Goal: Information Seeking & Learning: Learn about a topic

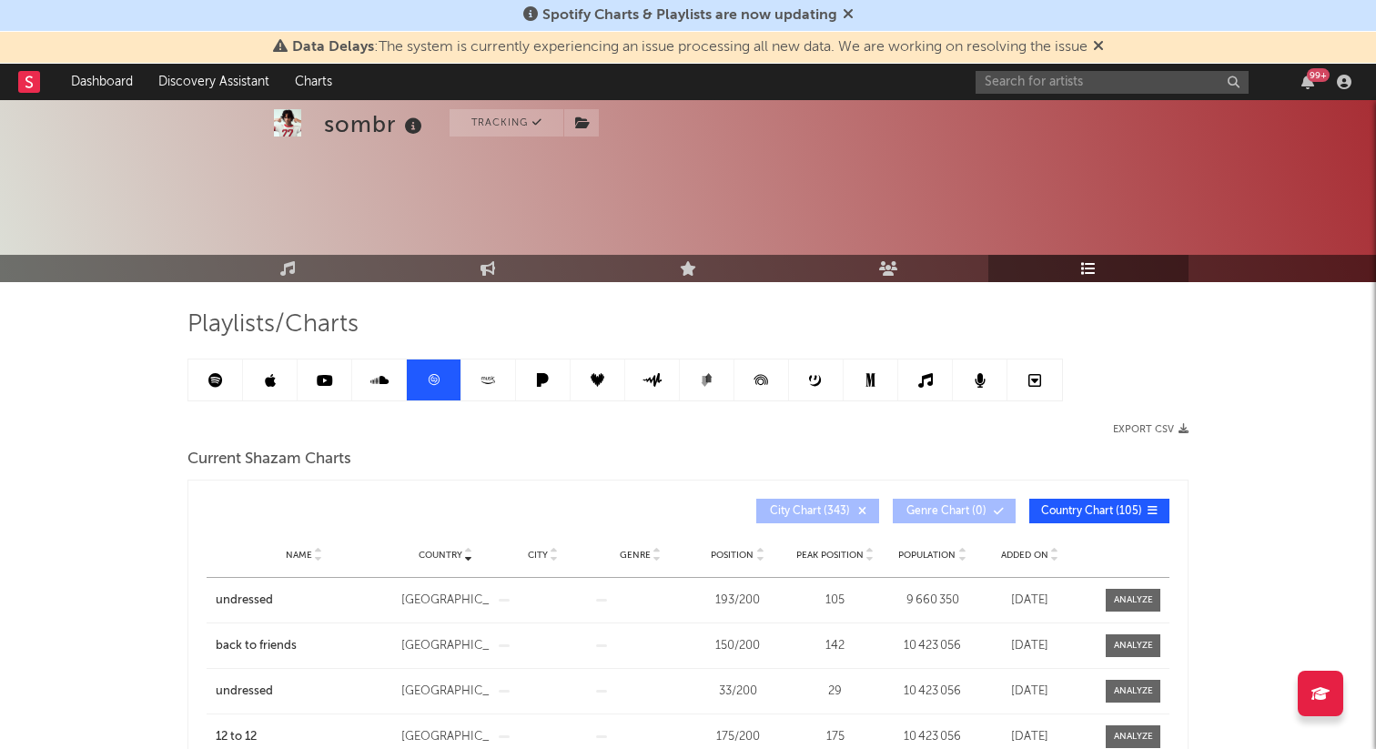
scroll to position [283, 0]
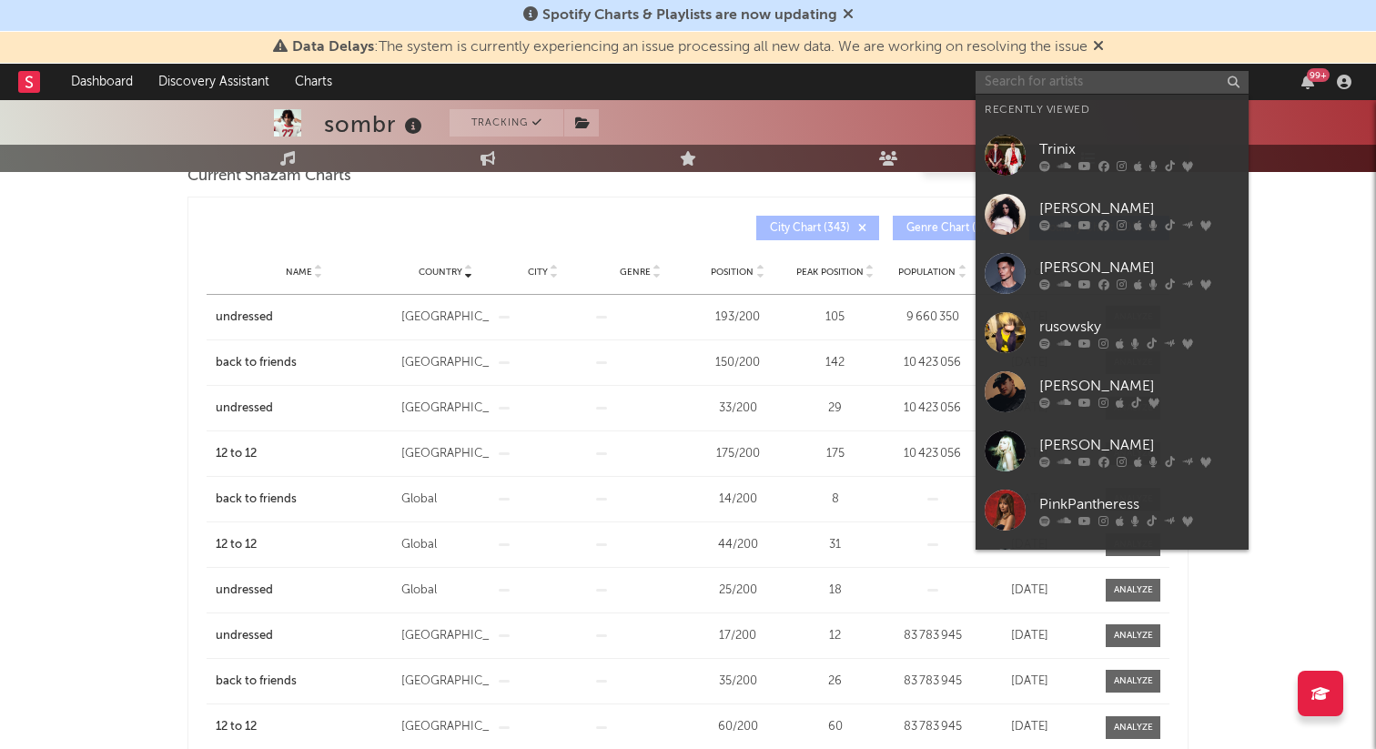
click at [1064, 80] on input "text" at bounding box center [1111, 82] width 273 height 23
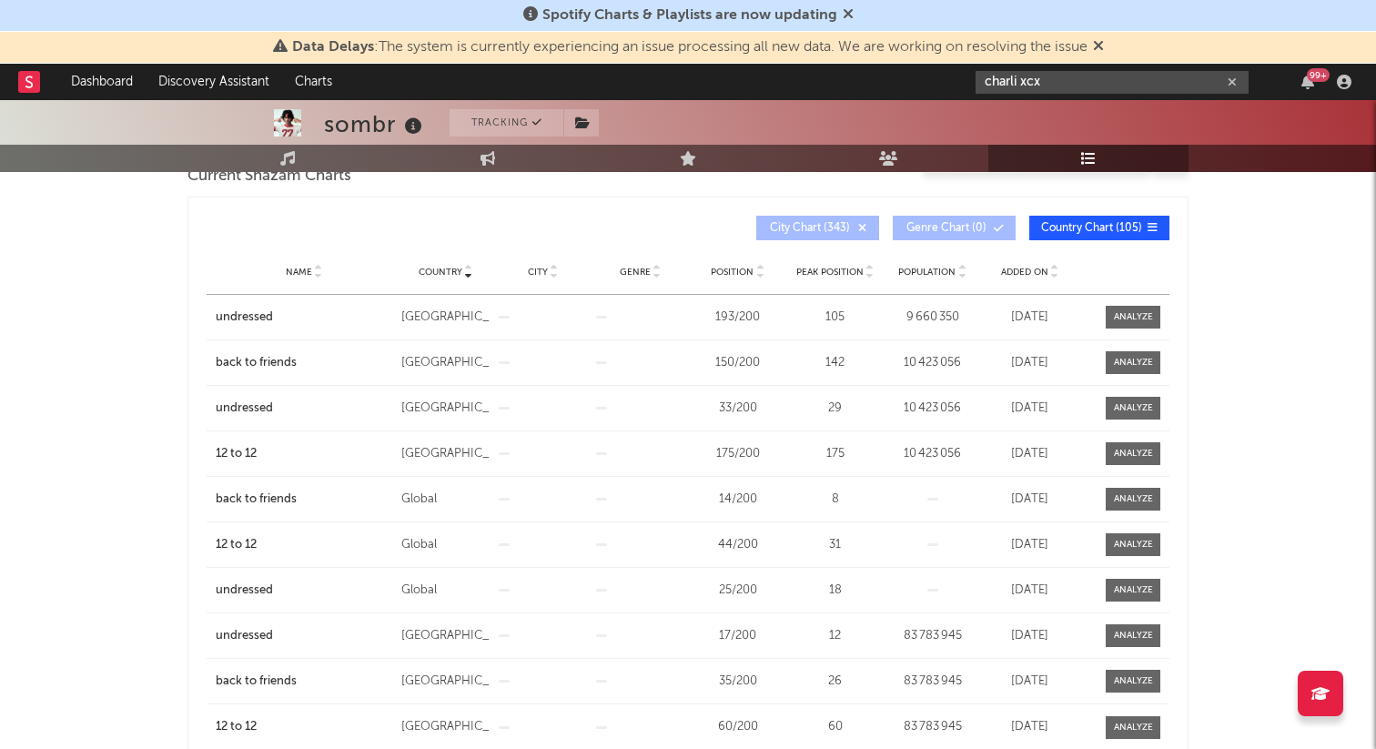
type input "charli xcx"
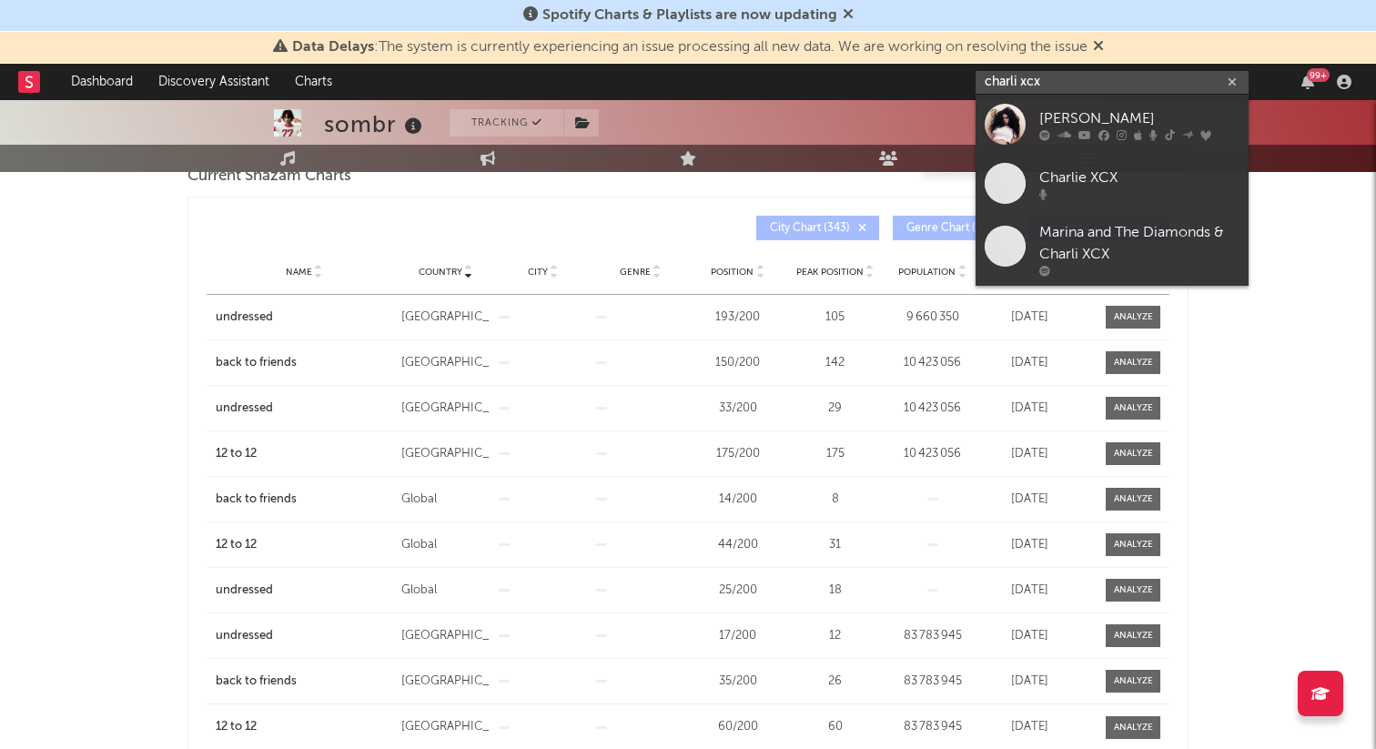
scroll to position [0, 0]
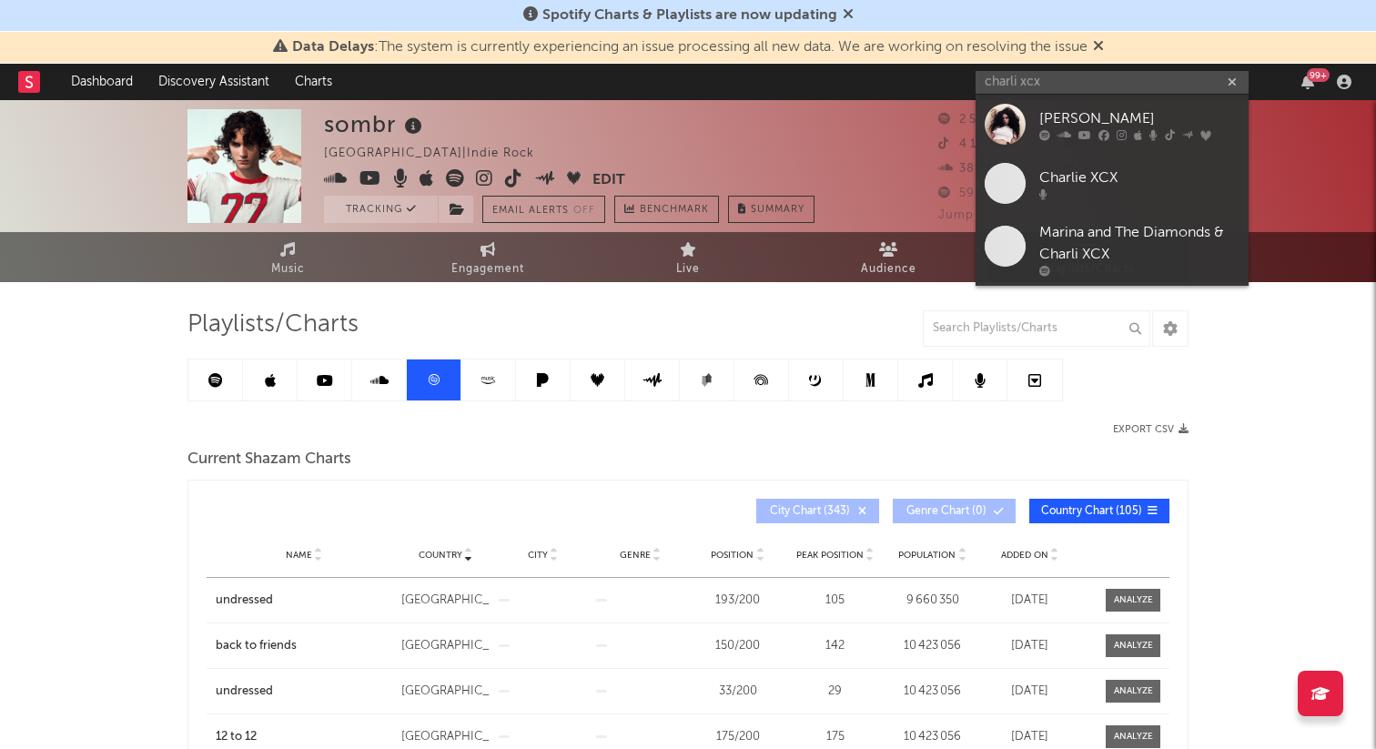
click at [210, 383] on icon at bounding box center [215, 380] width 15 height 15
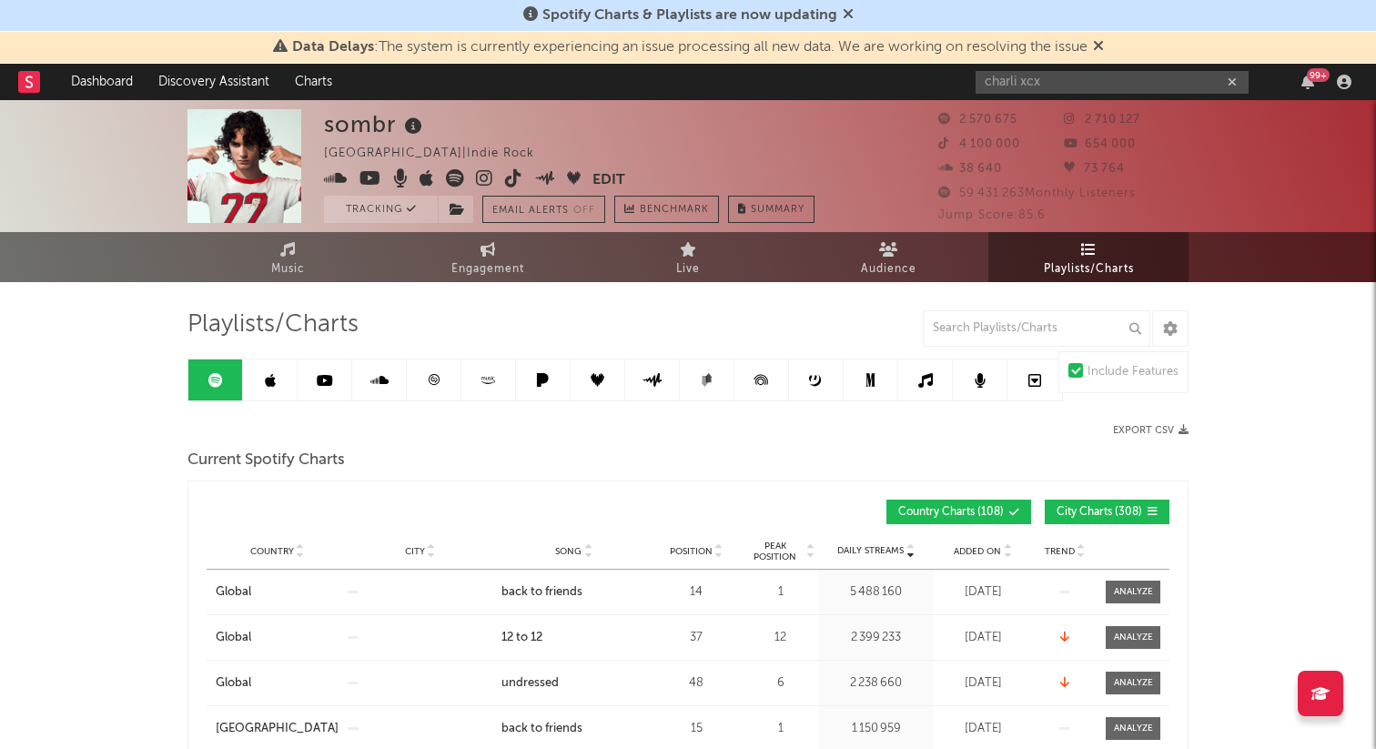
click at [1122, 513] on span "City Charts ( 308 )" at bounding box center [1099, 512] width 86 height 11
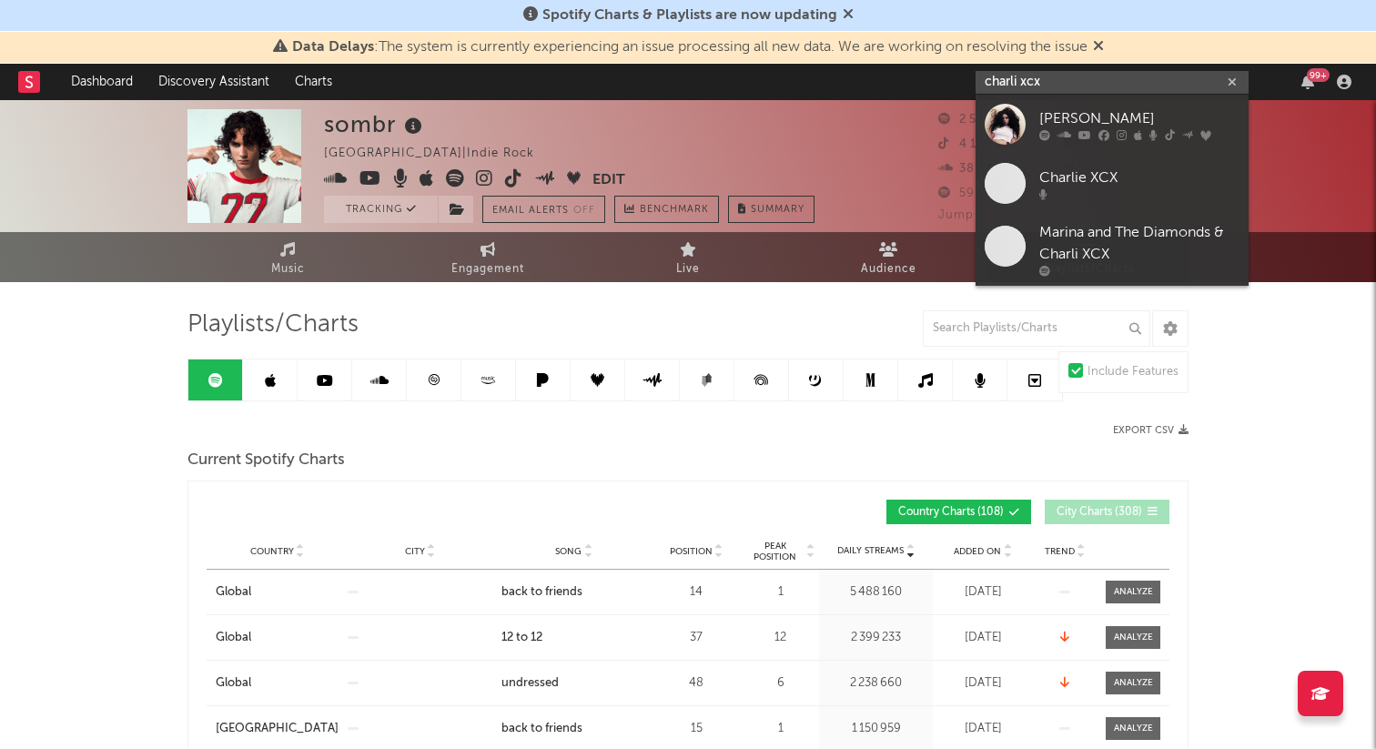
click at [1159, 89] on input "charli xcx" at bounding box center [1111, 82] width 273 height 23
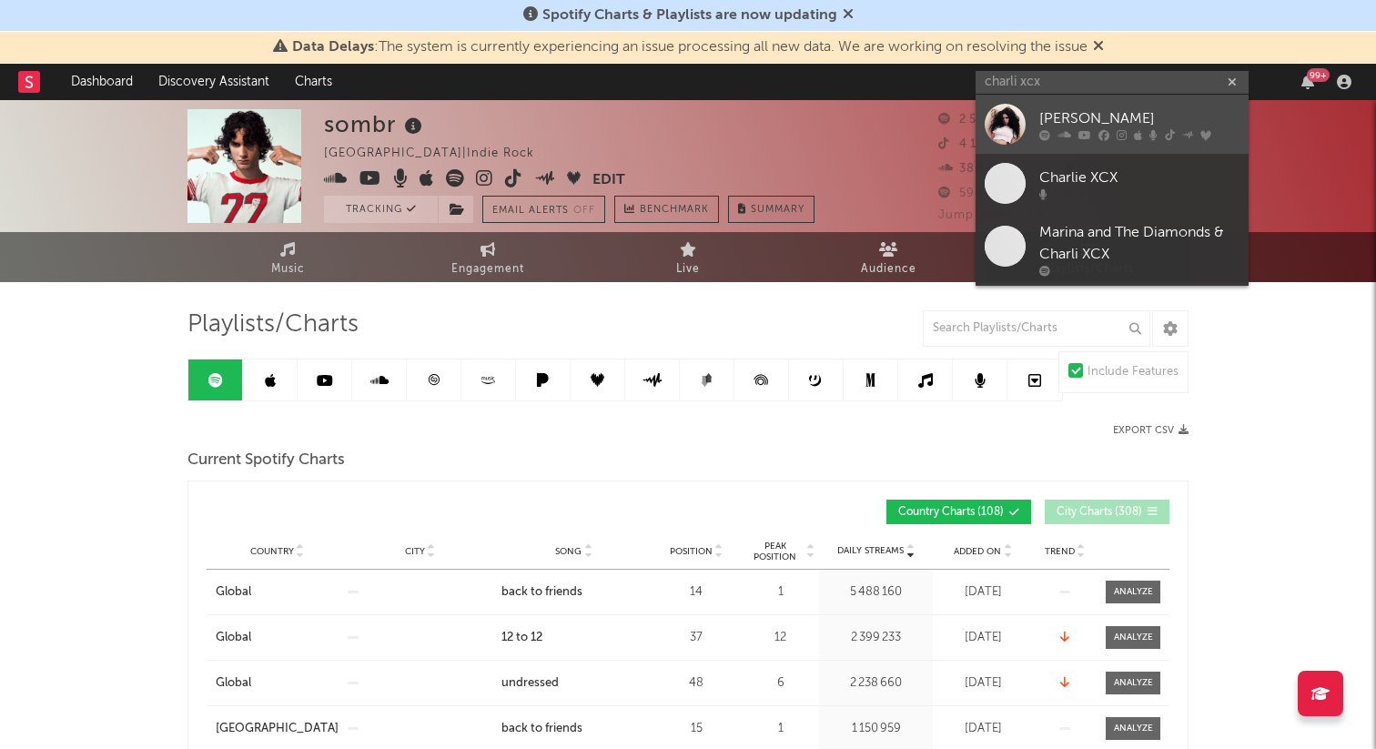
click at [1081, 136] on icon at bounding box center [1084, 134] width 13 height 11
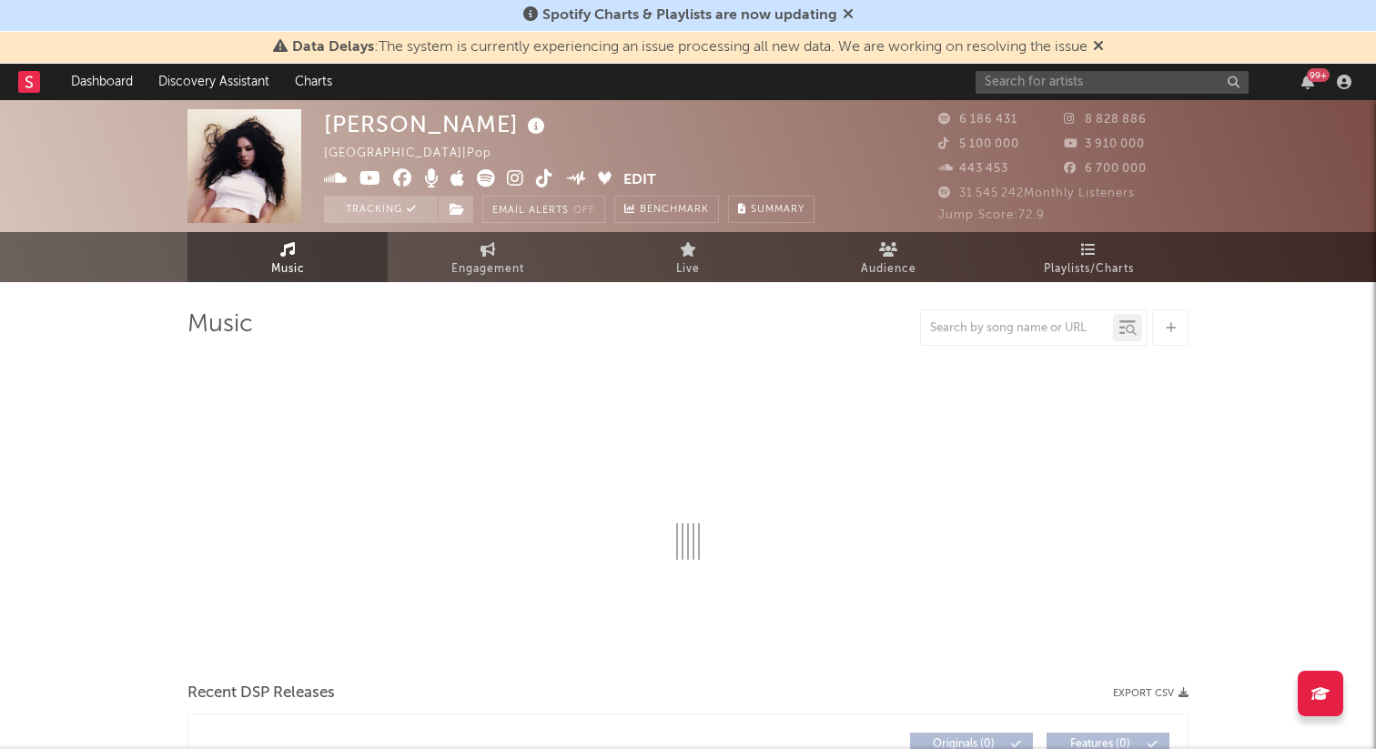
select select "6m"
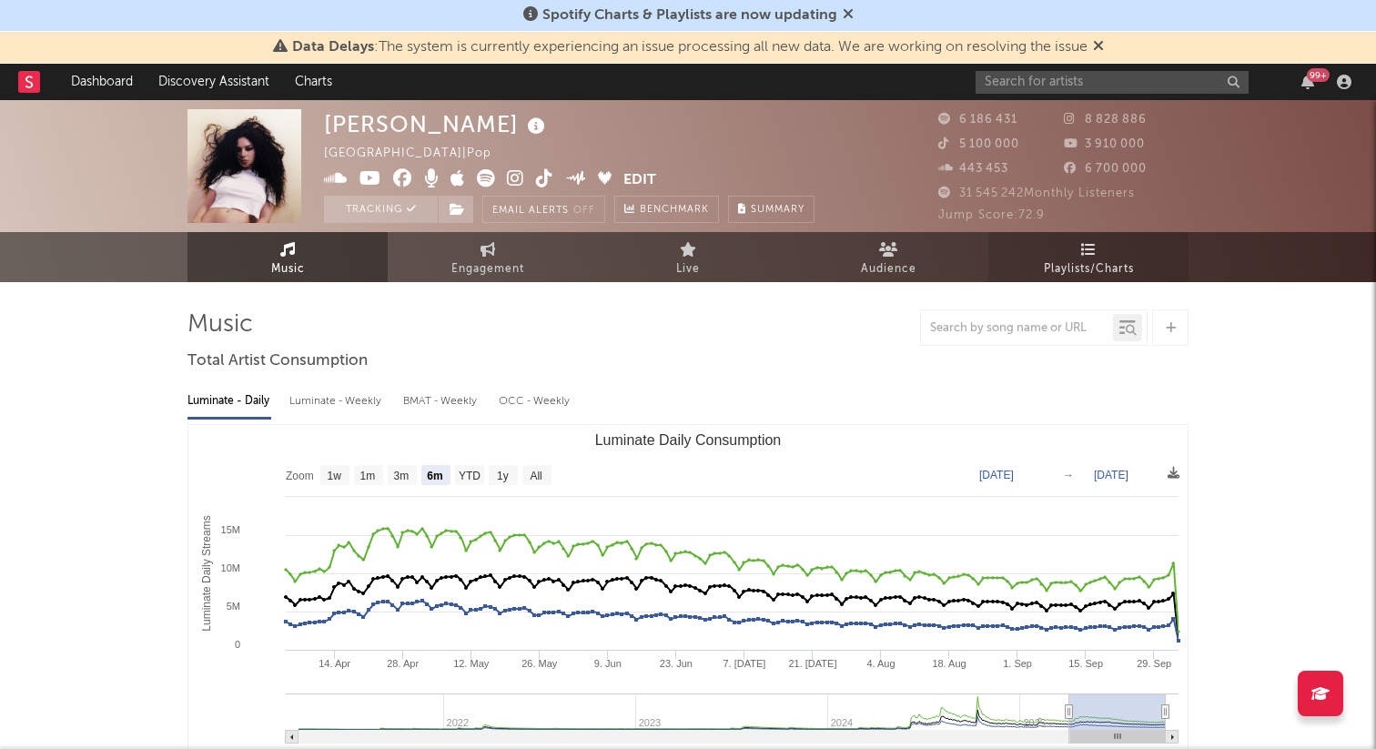
click at [1084, 257] on link "Playlists/Charts" at bounding box center [1088, 257] width 200 height 50
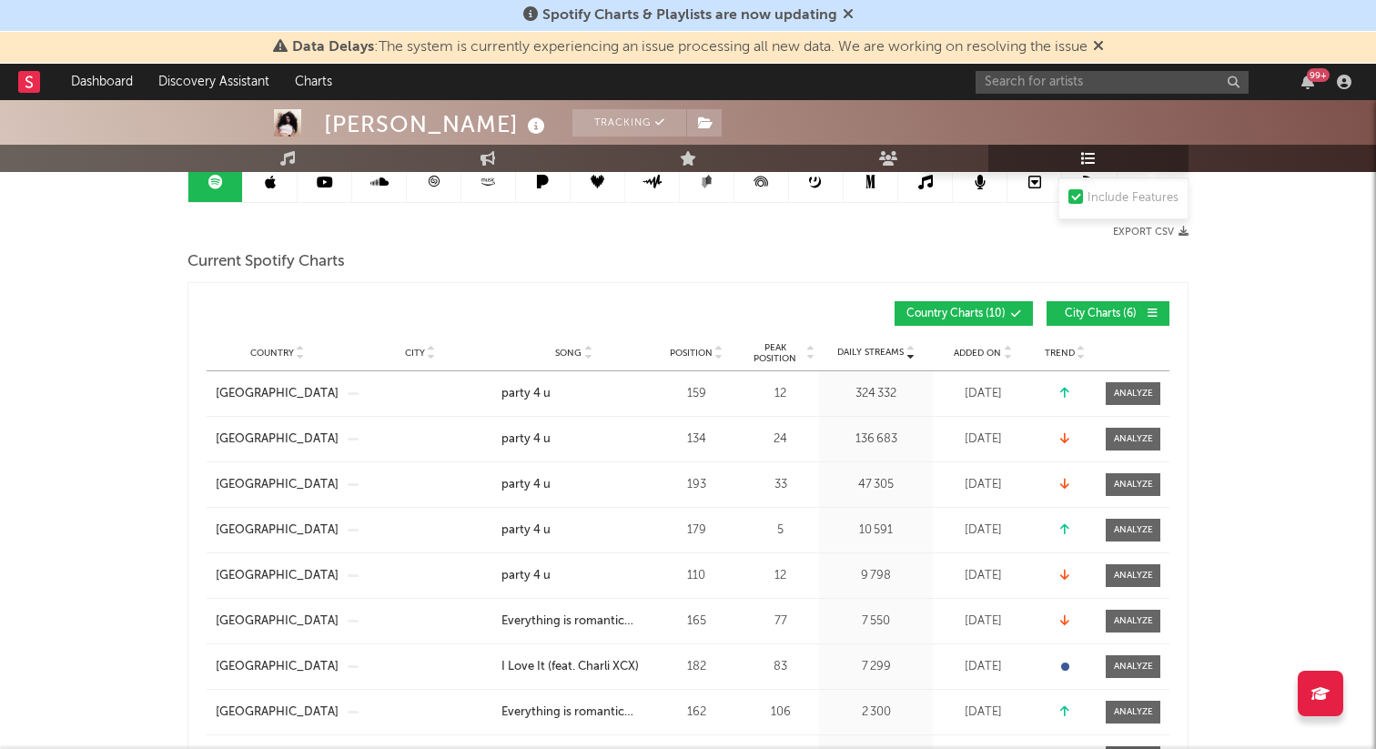
scroll to position [199, 0]
click at [1097, 315] on span "City Charts ( 6 )" at bounding box center [1100, 313] width 84 height 11
click at [558, 339] on div "Country City Song Position Peak Position Estimated Daily Streams Playlist Follo…" at bounding box center [688, 352] width 963 height 36
click at [562, 348] on span "Song" at bounding box center [568, 352] width 26 height 11
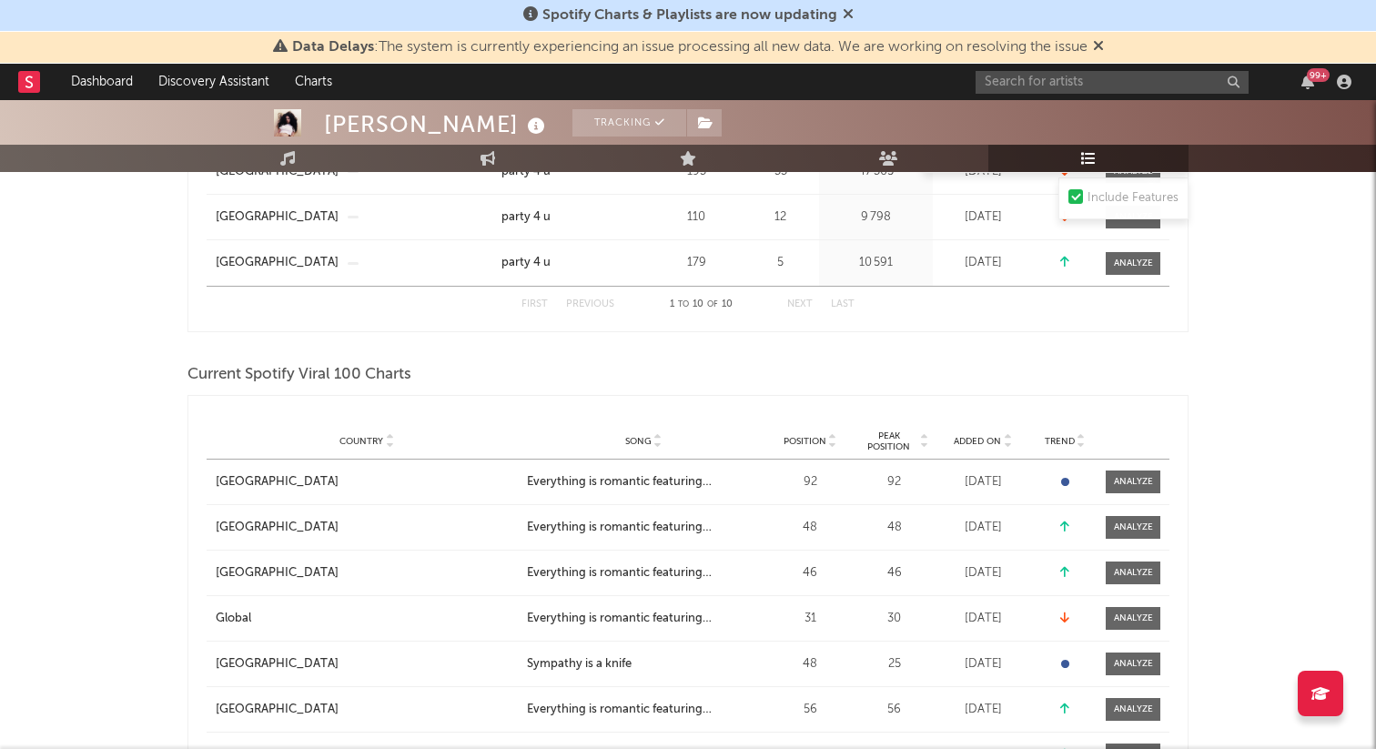
scroll to position [783, 0]
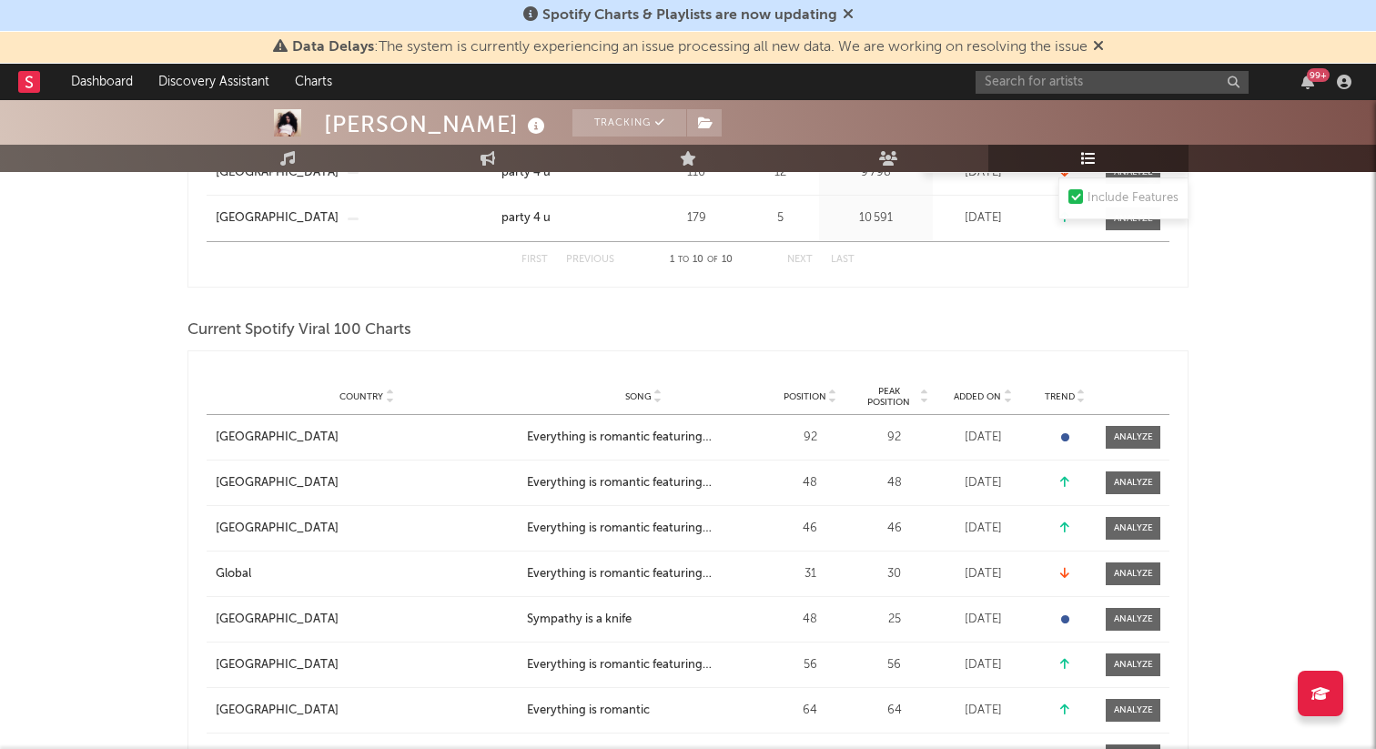
click at [630, 395] on span "Song" at bounding box center [638, 396] width 26 height 11
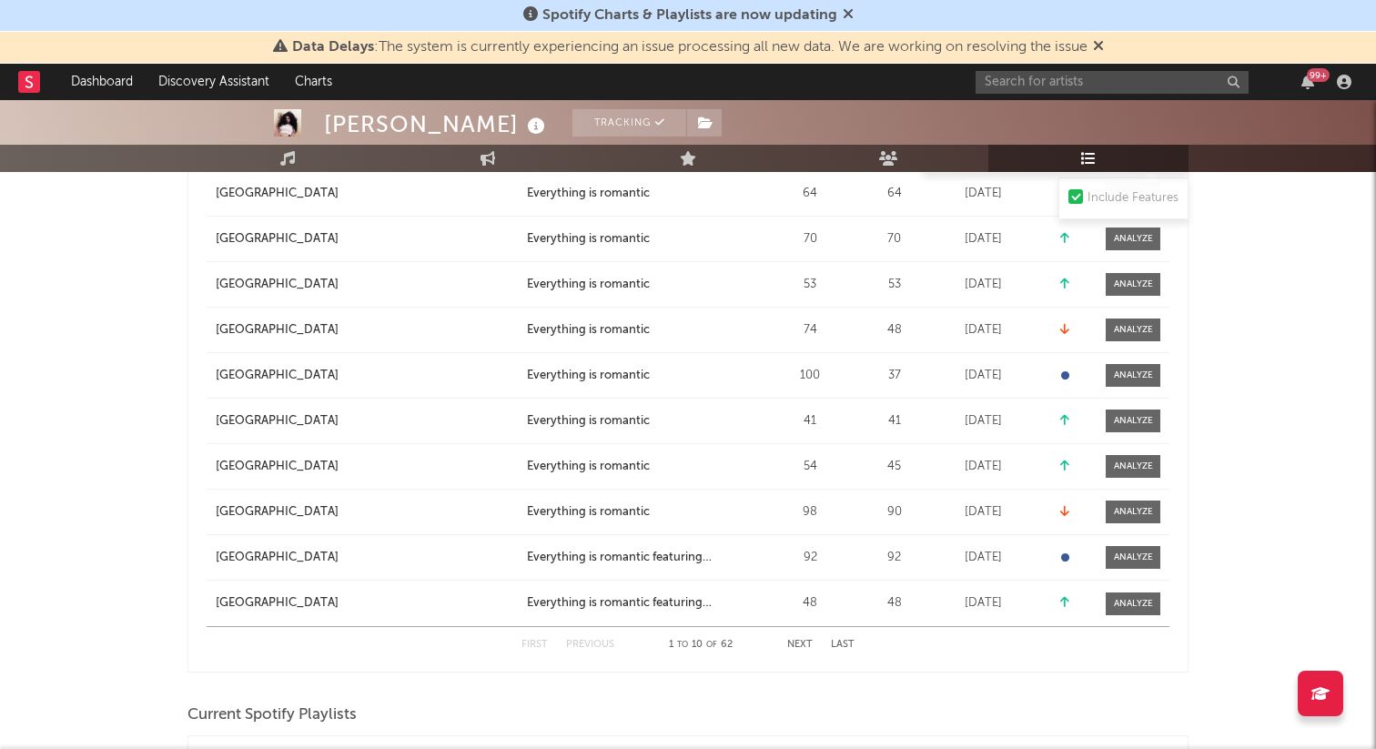
scroll to position [1035, 0]
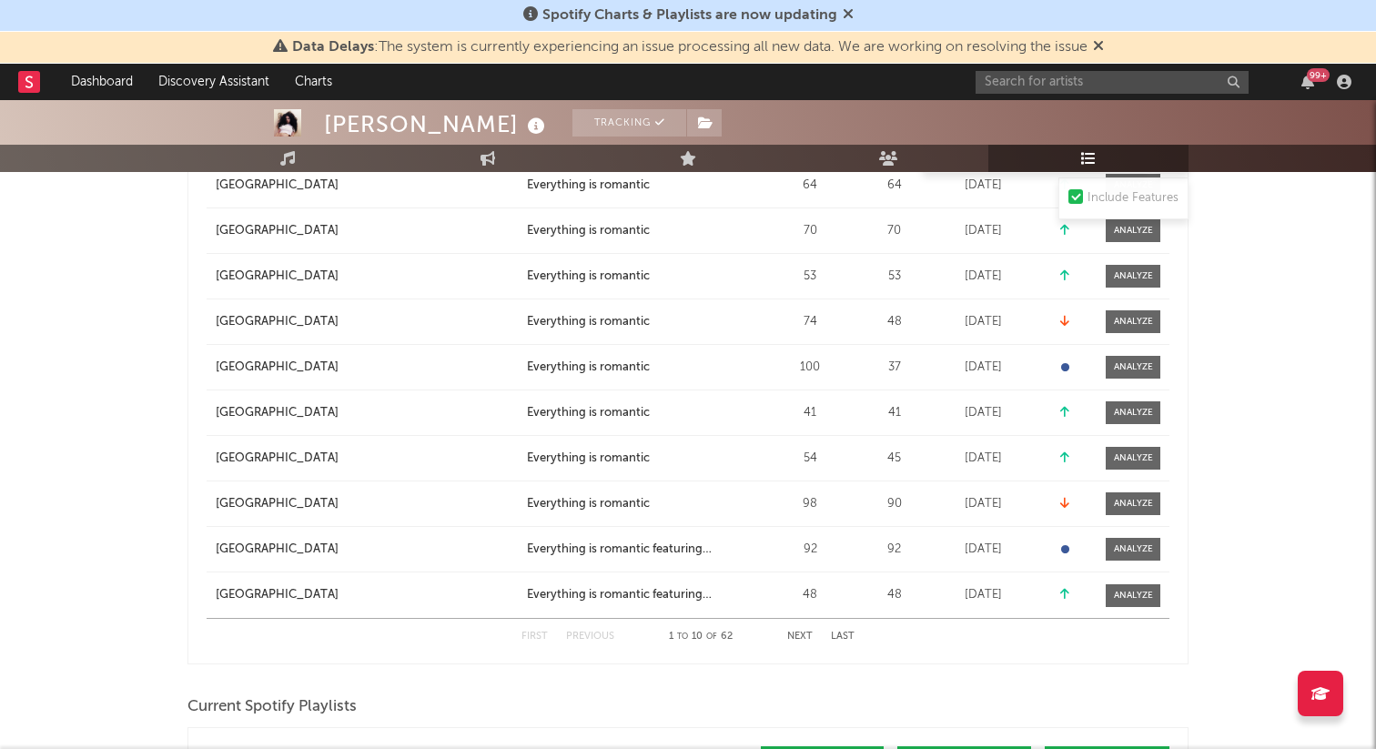
click at [801, 633] on button "Next" at bounding box center [799, 636] width 25 height 10
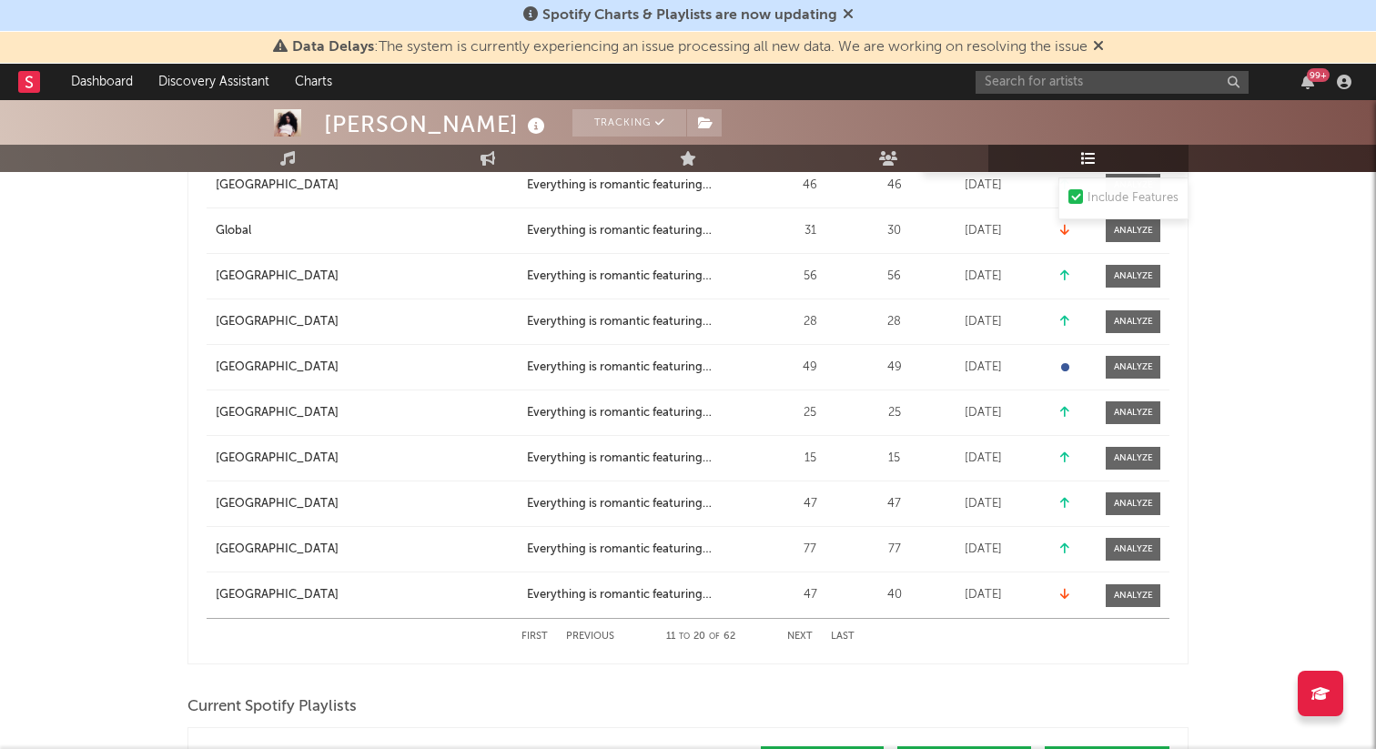
click at [801, 633] on button "Next" at bounding box center [799, 636] width 25 height 10
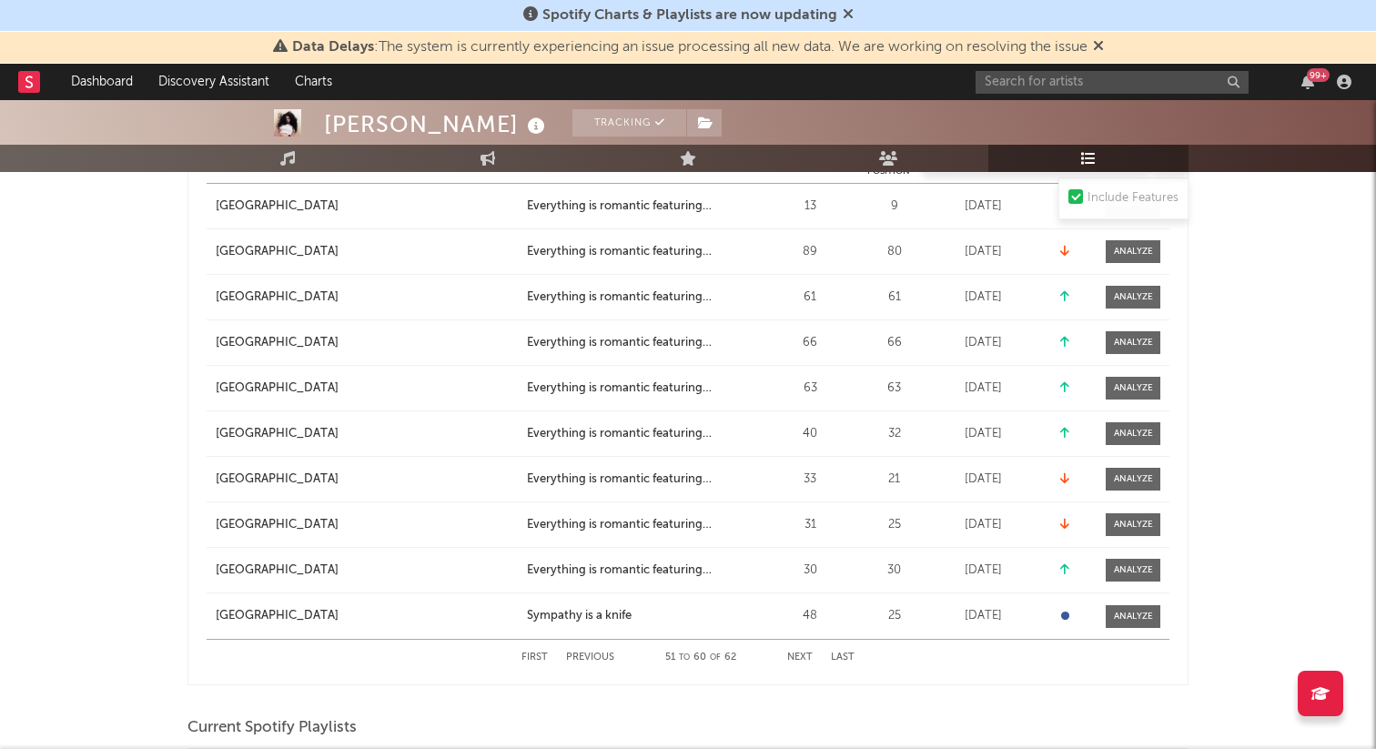
scroll to position [1021, 0]
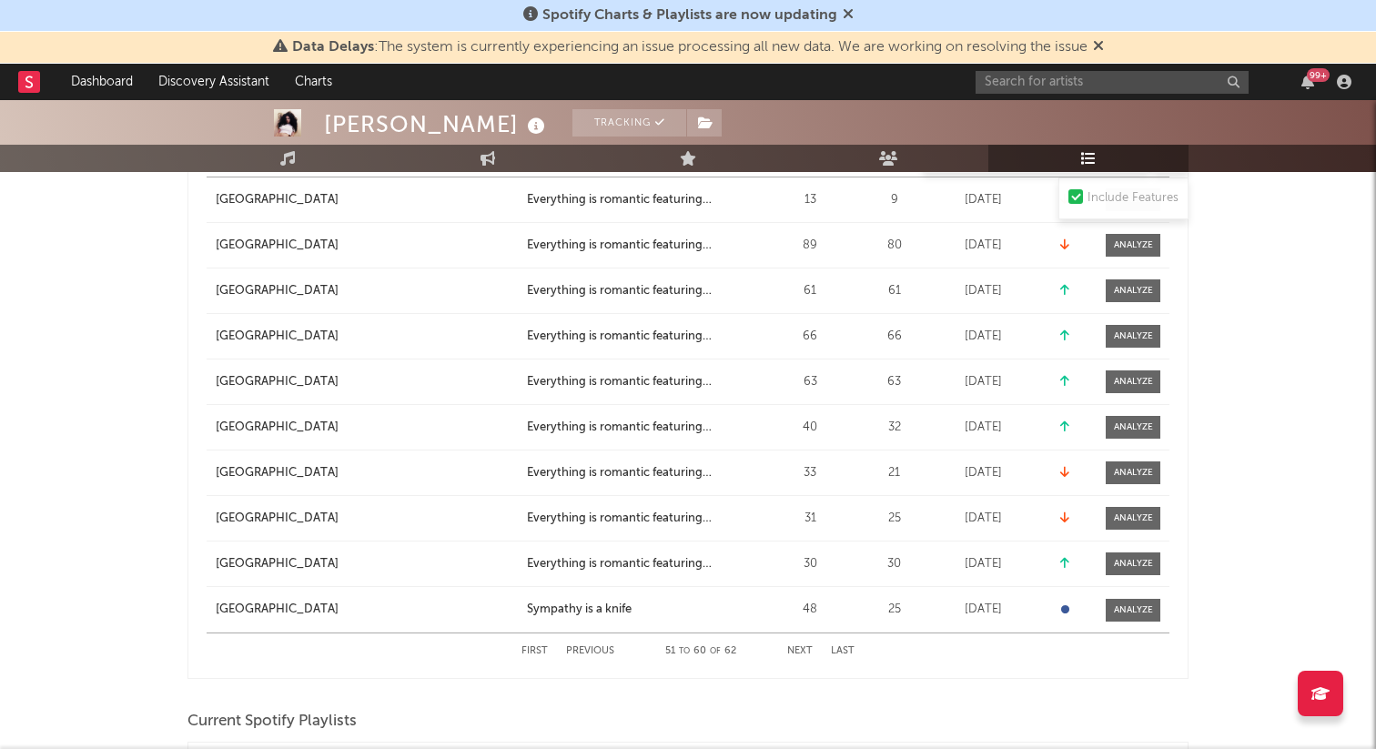
click at [607, 652] on button "Previous" at bounding box center [590, 651] width 48 height 10
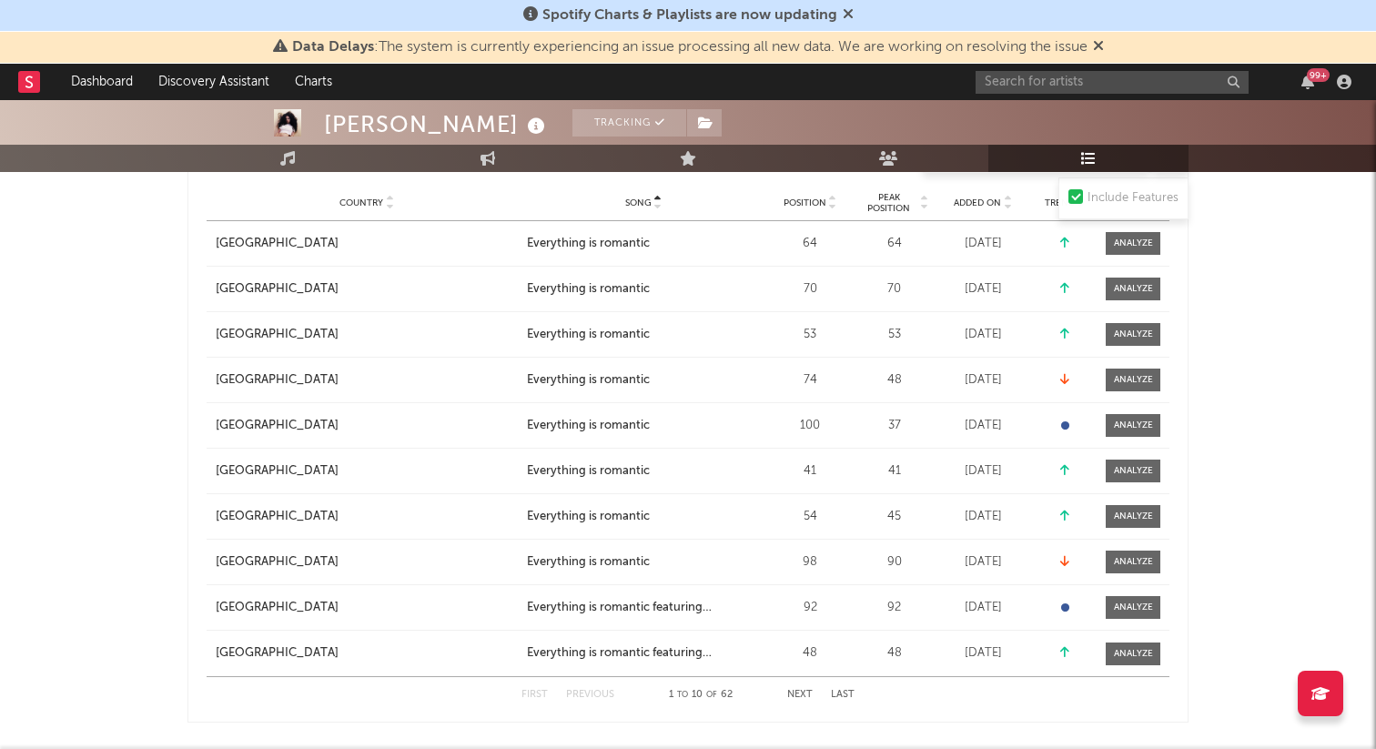
scroll to position [955, 0]
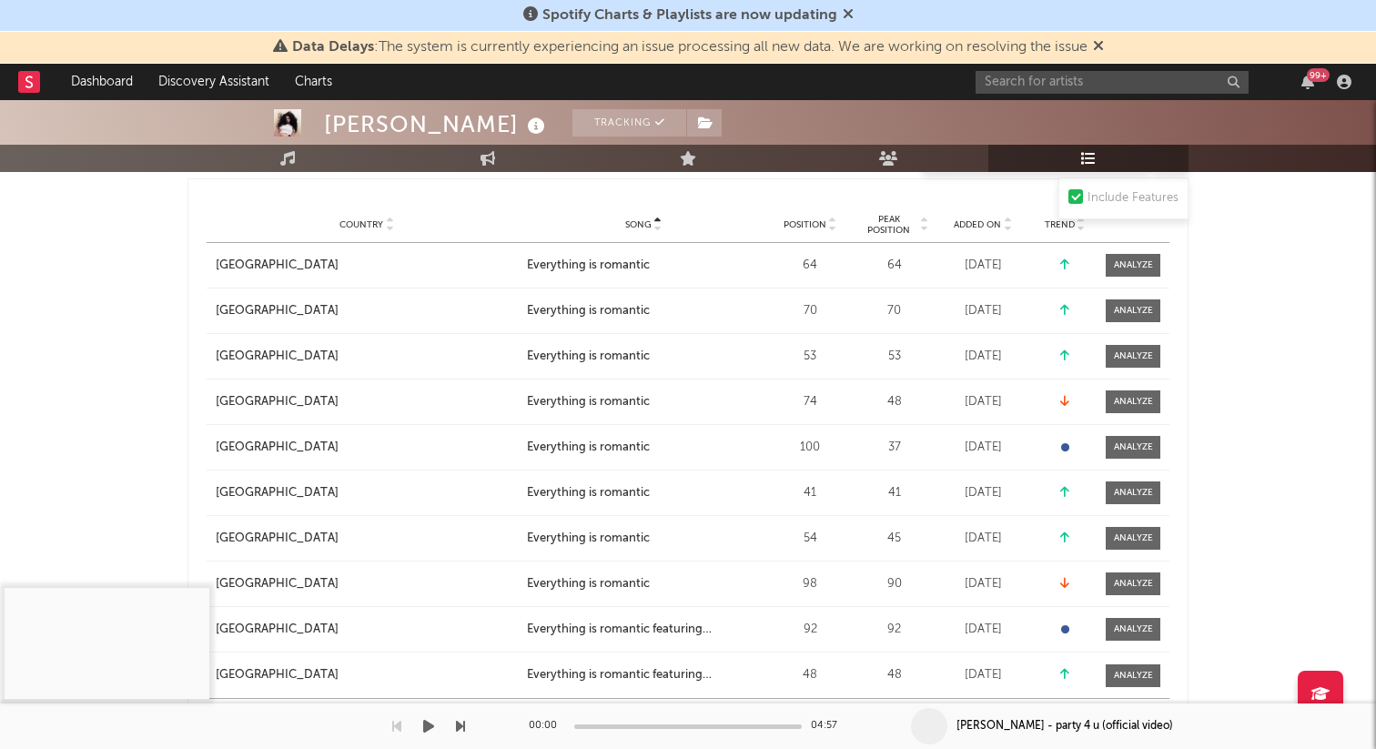
click at [809, 713] on div "00:00 04:57" at bounding box center [688, 725] width 318 height 45
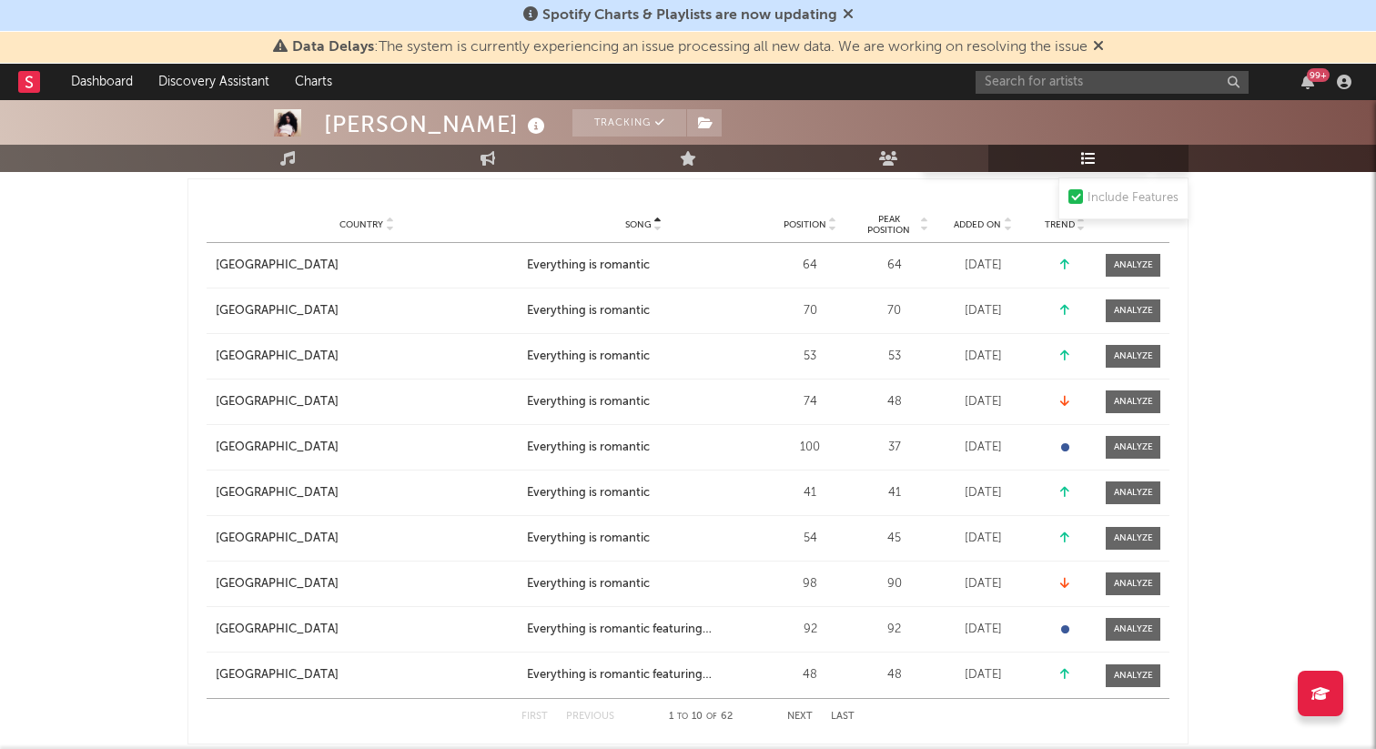
scroll to position [998, 0]
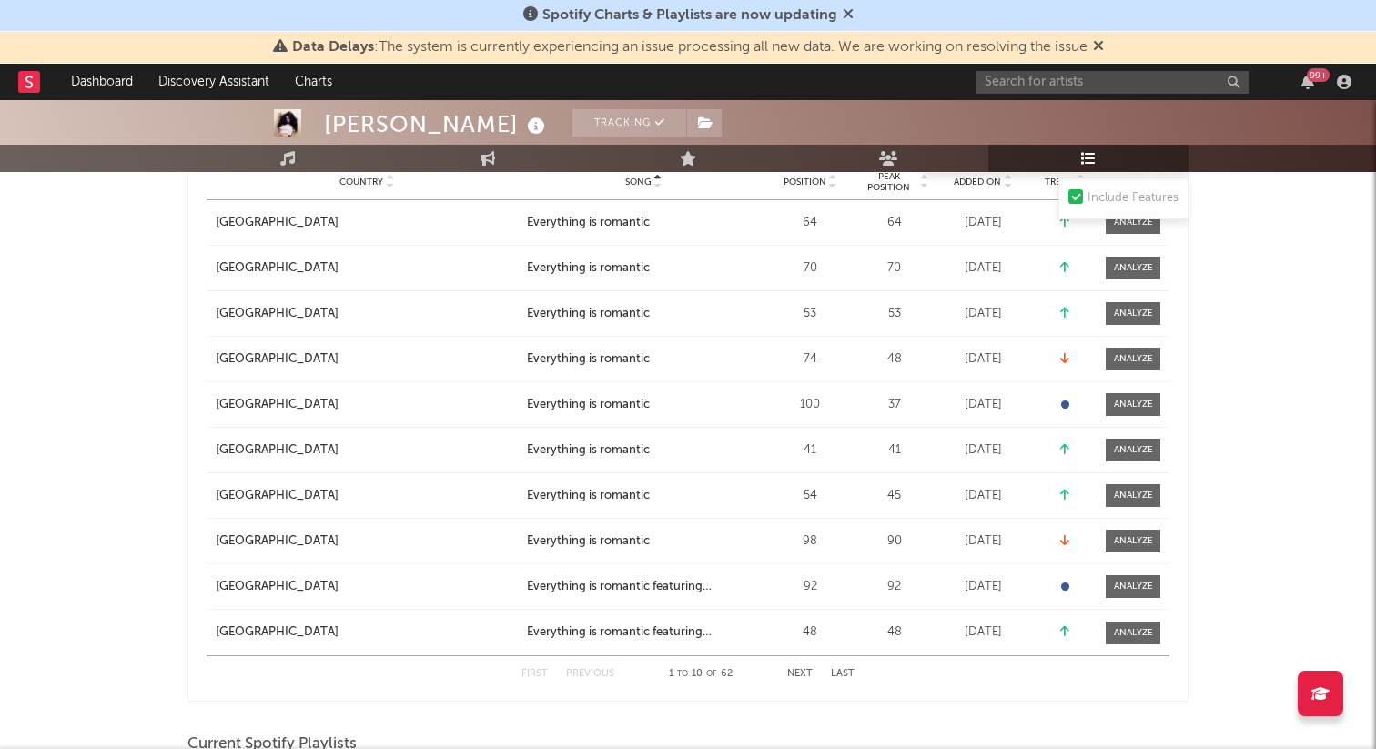
click at [793, 675] on button "Next" at bounding box center [799, 674] width 25 height 10
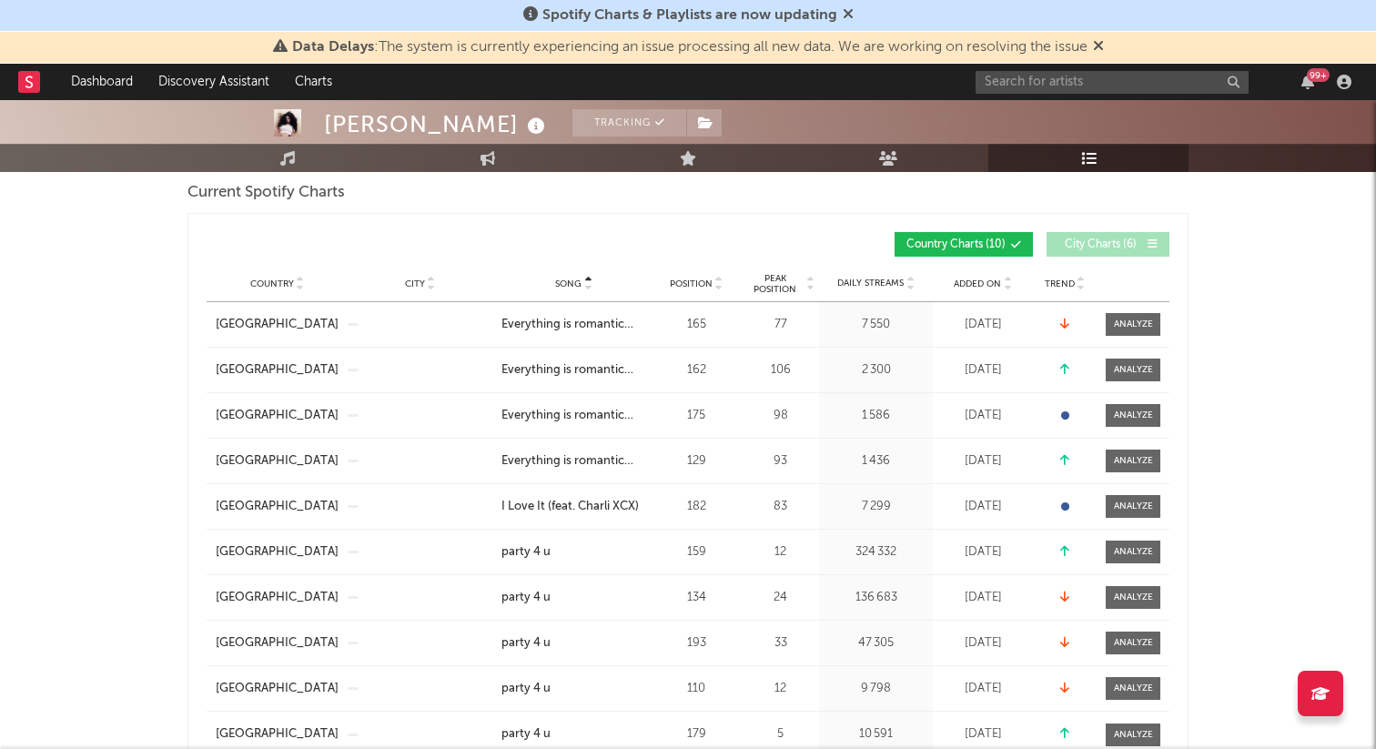
scroll to position [0, 0]
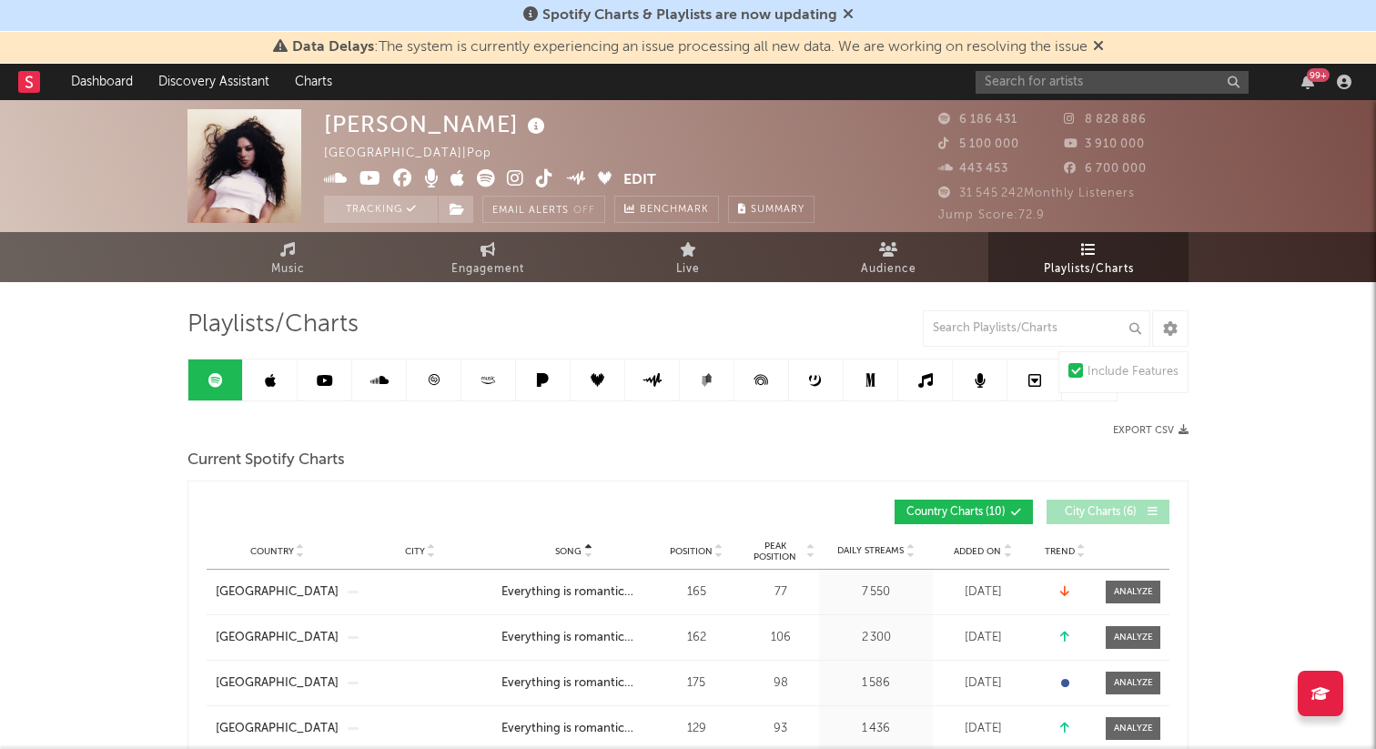
click at [420, 380] on link at bounding box center [434, 379] width 55 height 41
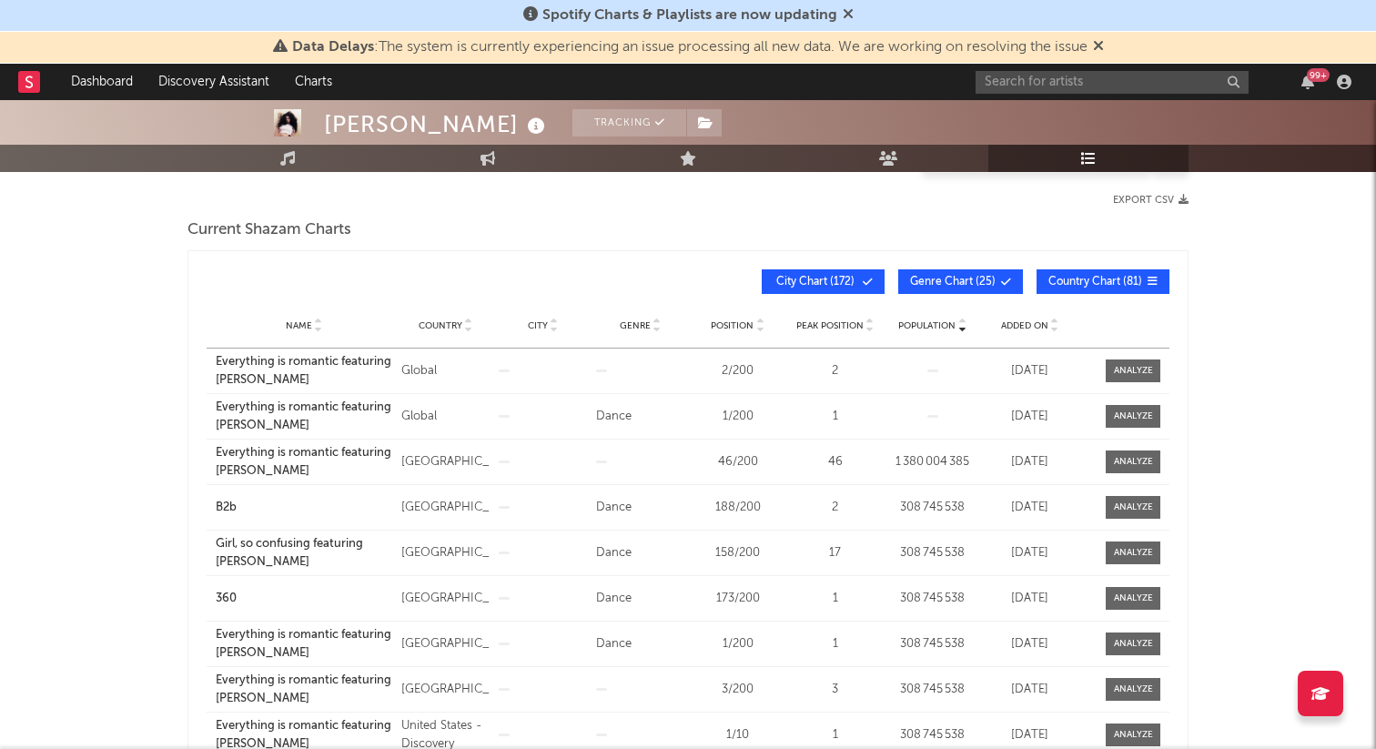
scroll to position [231, 0]
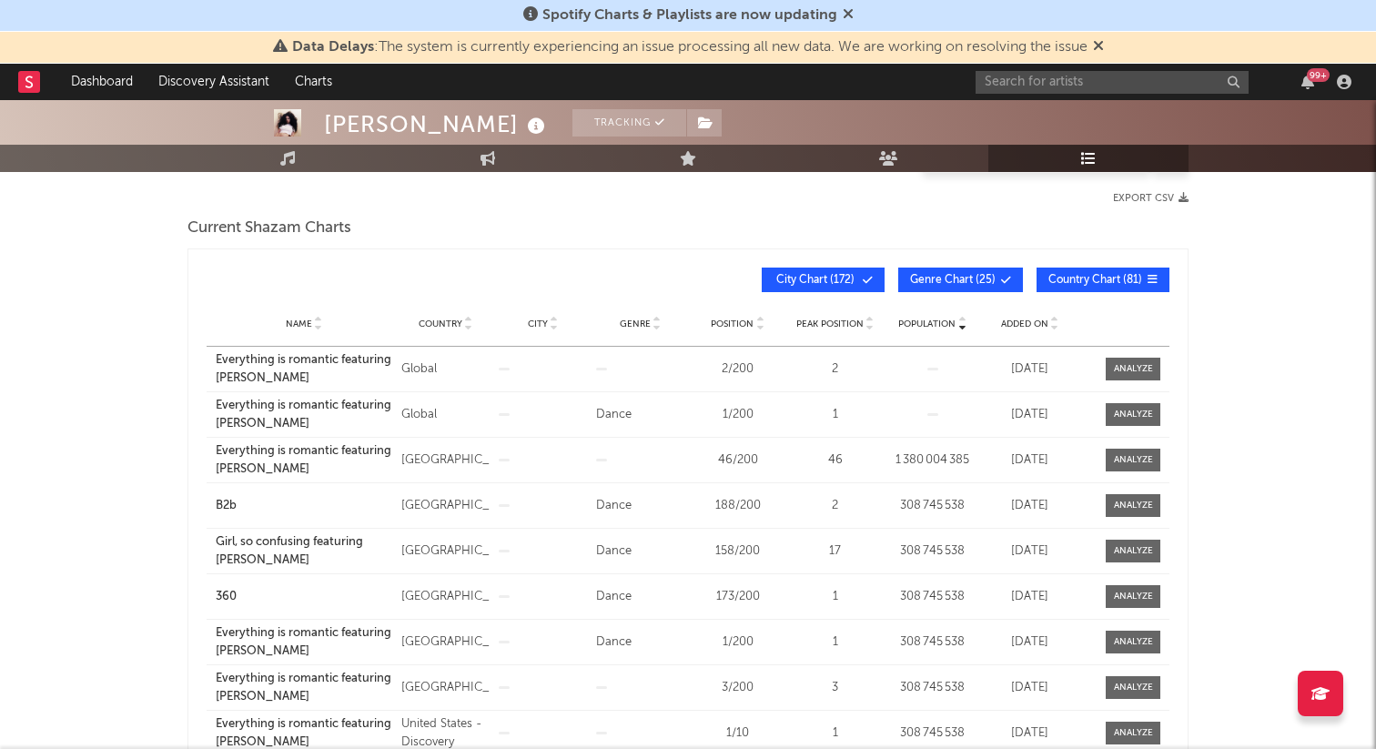
click at [823, 276] on span "City Chart ( 172 )" at bounding box center [815, 280] width 84 height 11
click at [957, 278] on span "Genre Chart ( 25 )" at bounding box center [953, 280] width 86 height 11
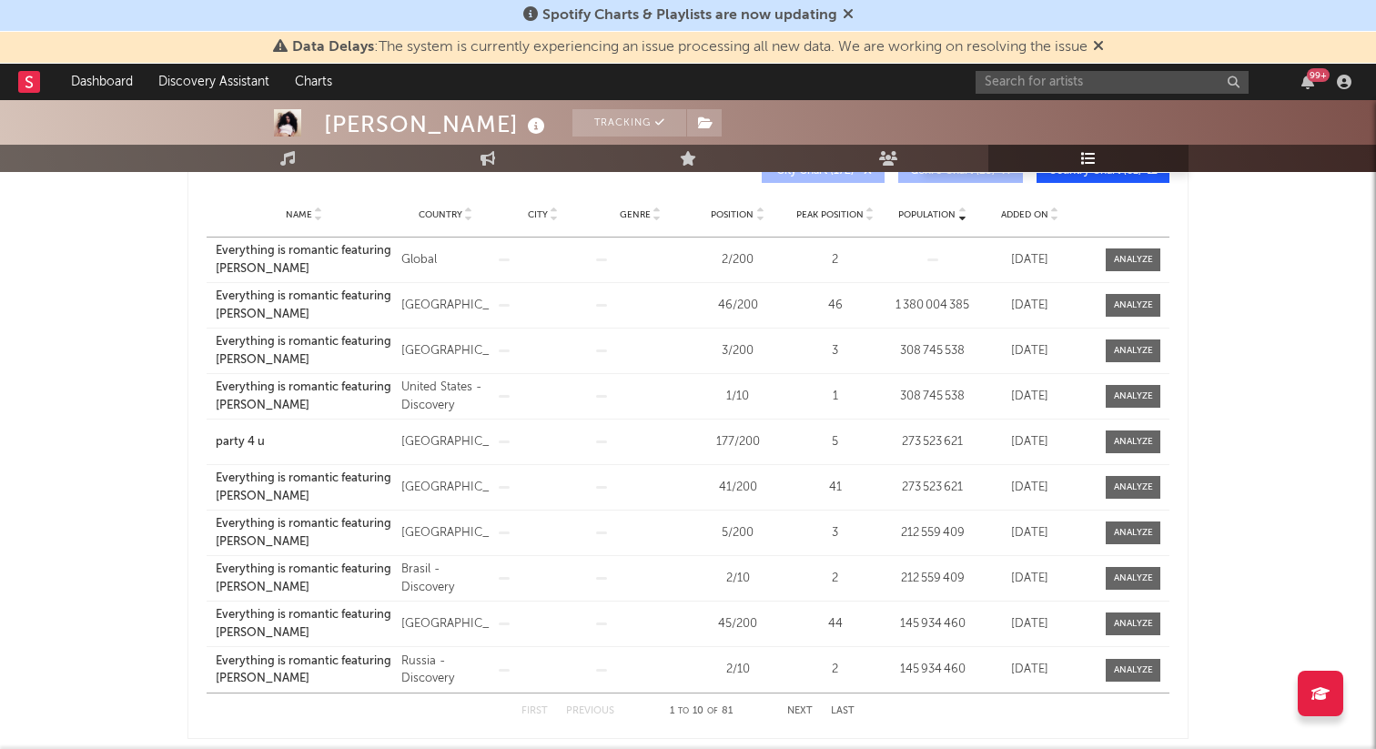
scroll to position [342, 0]
click at [446, 212] on span "Country" at bounding box center [441, 212] width 44 height 11
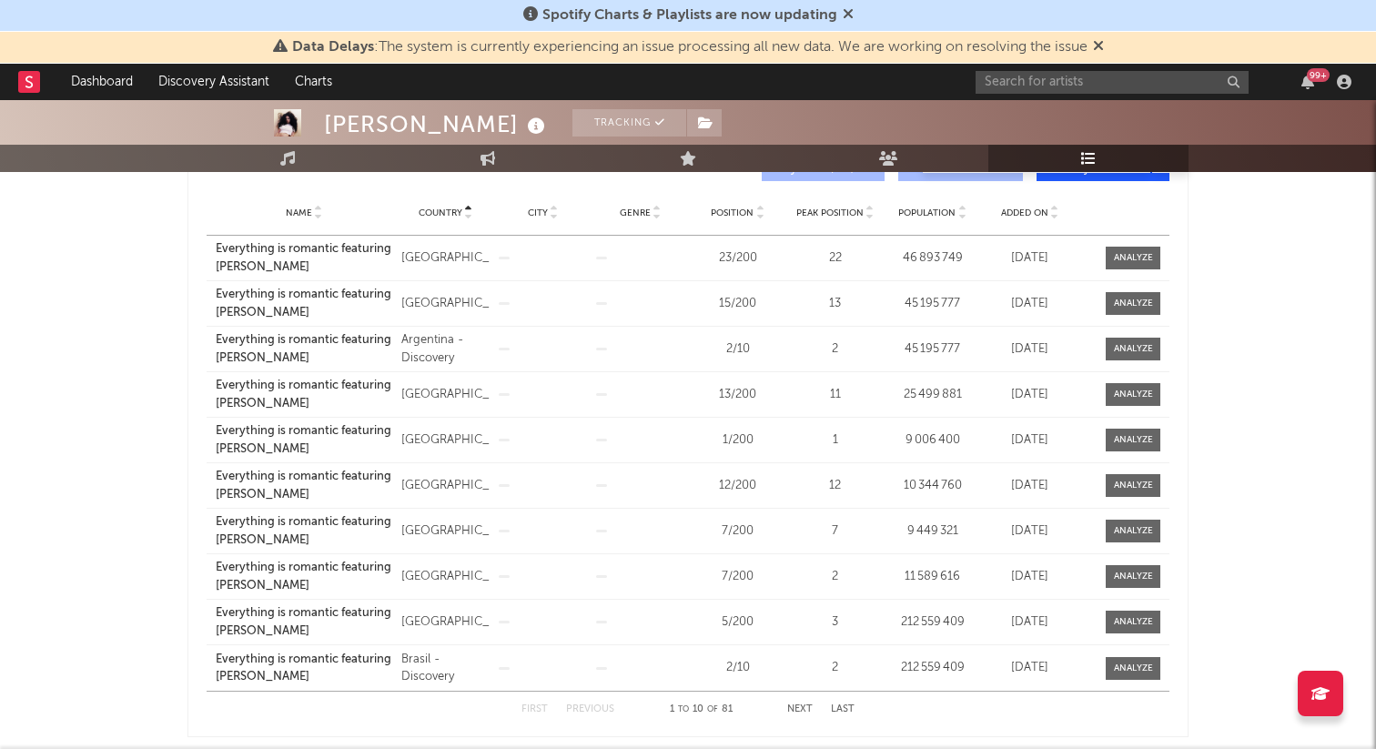
click at [798, 702] on div "First Previous 1 to 10 of 81 Next Last" at bounding box center [687, 709] width 333 height 35
click at [801, 703] on div "First Previous 1 to 10 of 81 Next Last" at bounding box center [687, 709] width 333 height 35
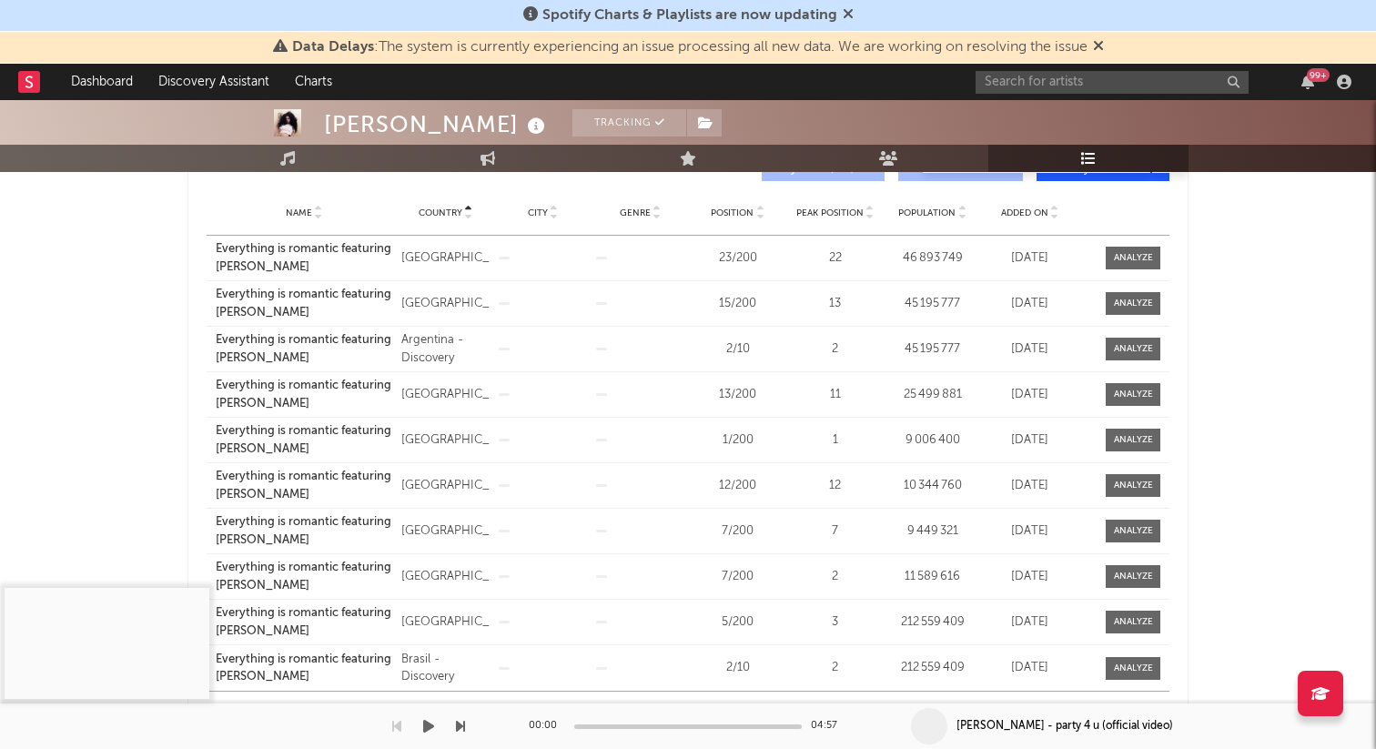
click at [801, 704] on div "00:00 04:57" at bounding box center [688, 725] width 318 height 45
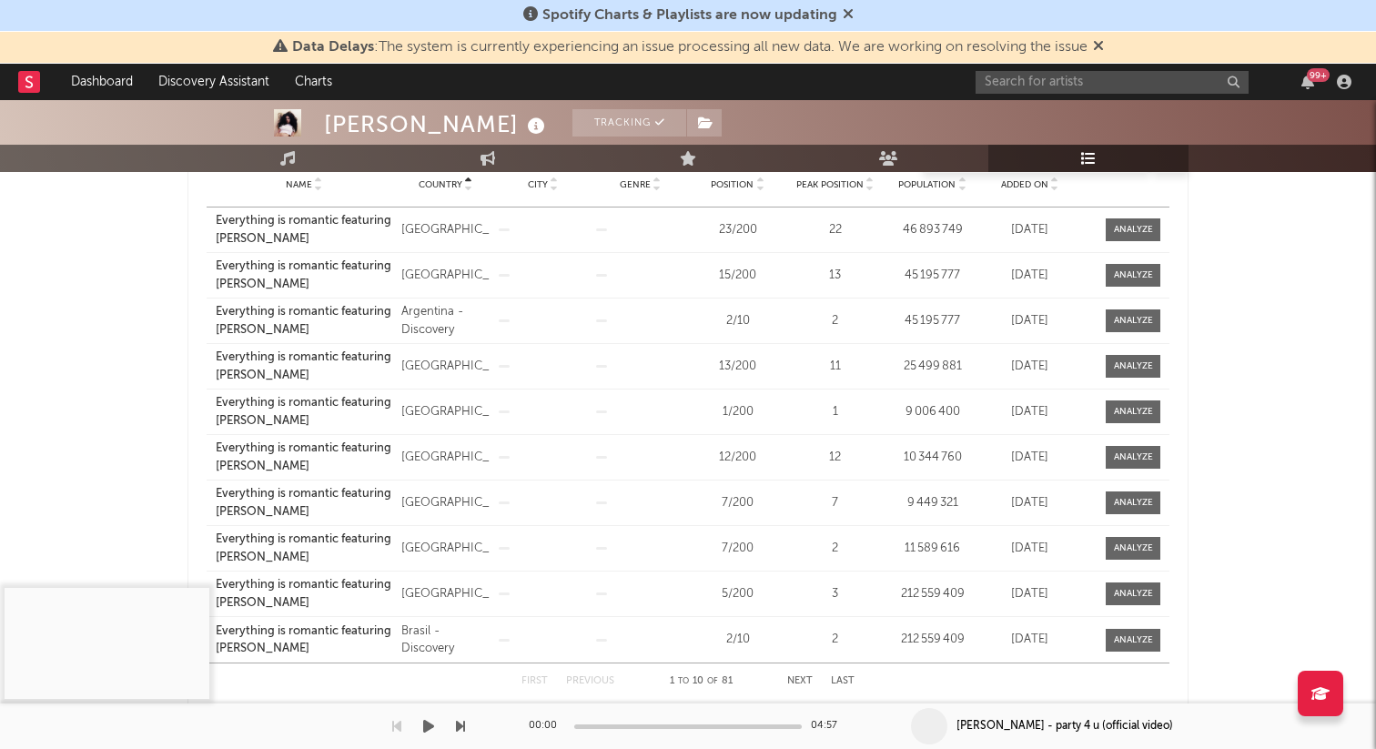
scroll to position [355, 0]
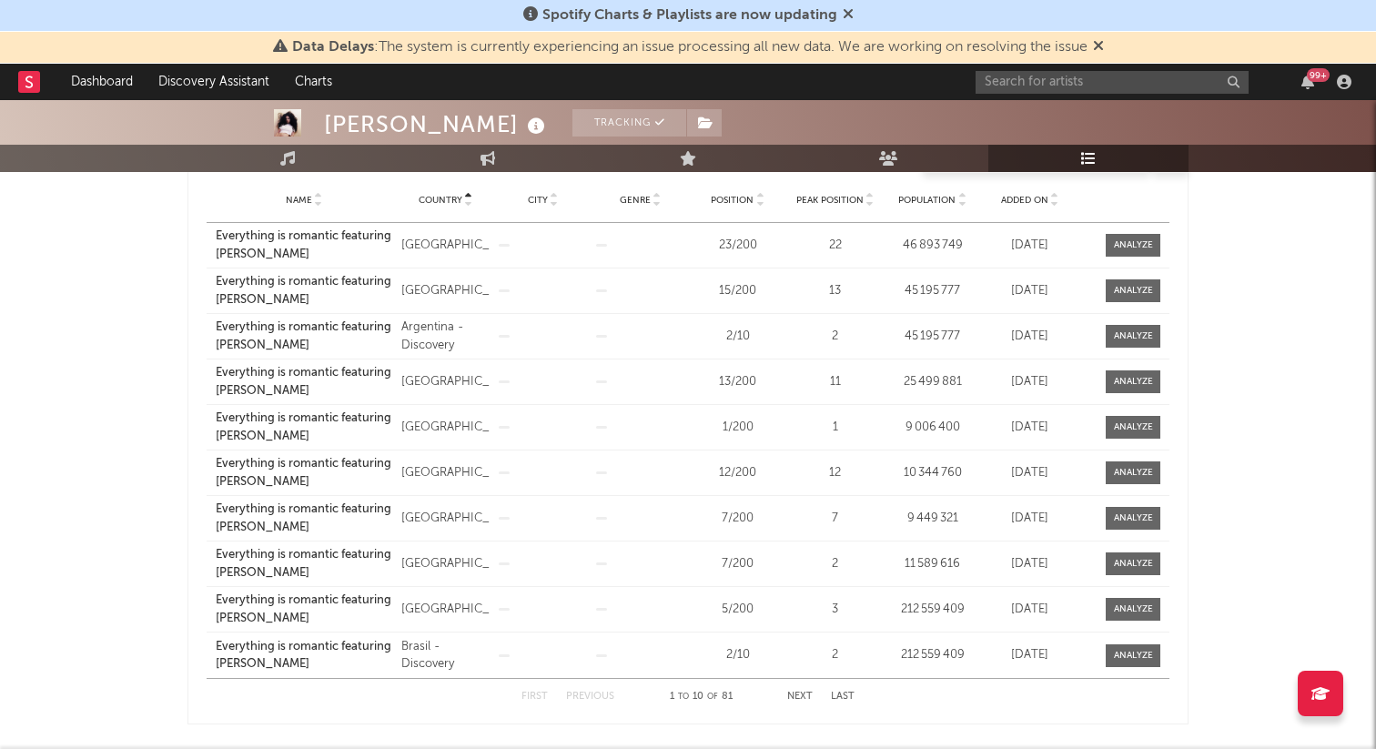
click at [797, 697] on button "Next" at bounding box center [799, 697] width 25 height 10
click at [728, 199] on span "Position" at bounding box center [732, 200] width 43 height 11
click at [793, 700] on button "Next" at bounding box center [799, 697] width 25 height 10
click at [811, 698] on button "Next" at bounding box center [799, 697] width 25 height 10
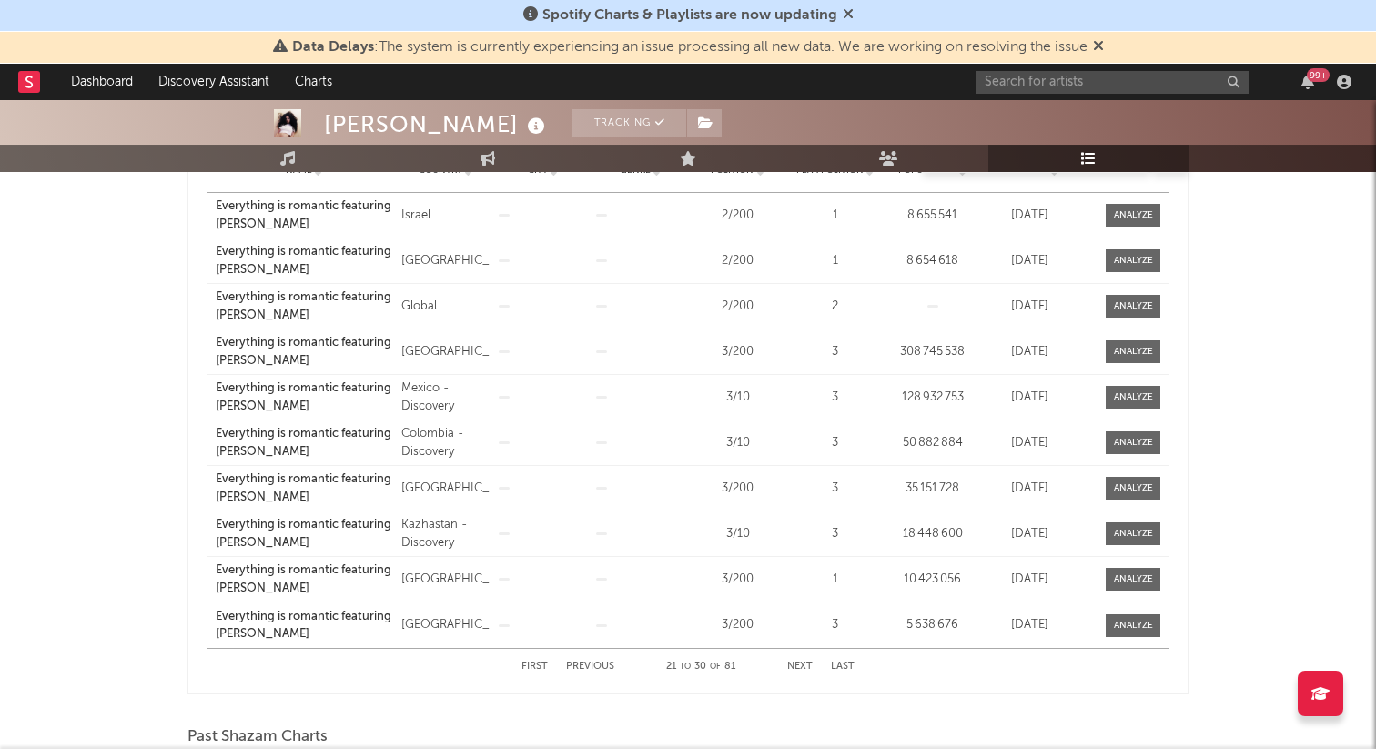
scroll to position [391, 0]
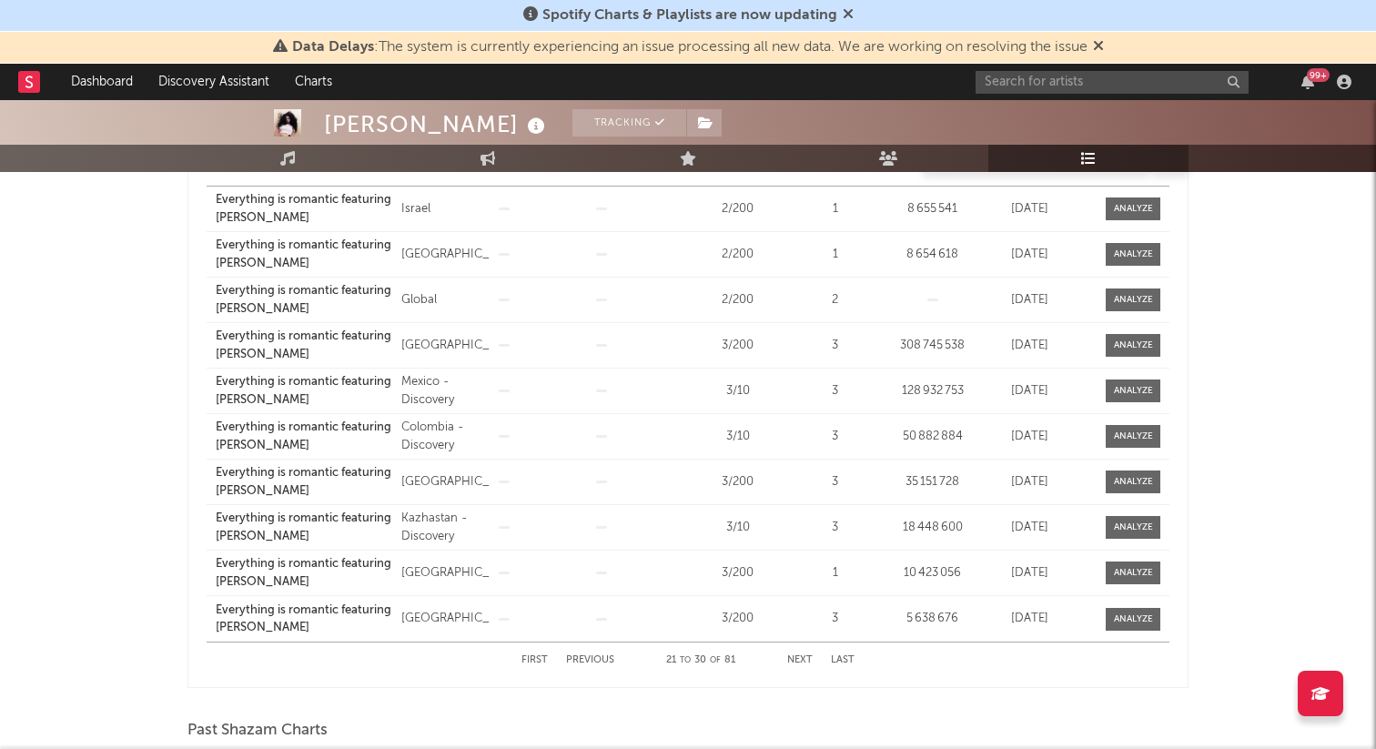
click at [796, 657] on button "Next" at bounding box center [799, 660] width 25 height 10
click at [808, 661] on button "Next" at bounding box center [799, 660] width 25 height 10
click at [807, 661] on button "Next" at bounding box center [799, 660] width 25 height 10
click at [599, 654] on div "First Previous 61 to 70 of 81 Next Last" at bounding box center [687, 659] width 333 height 35
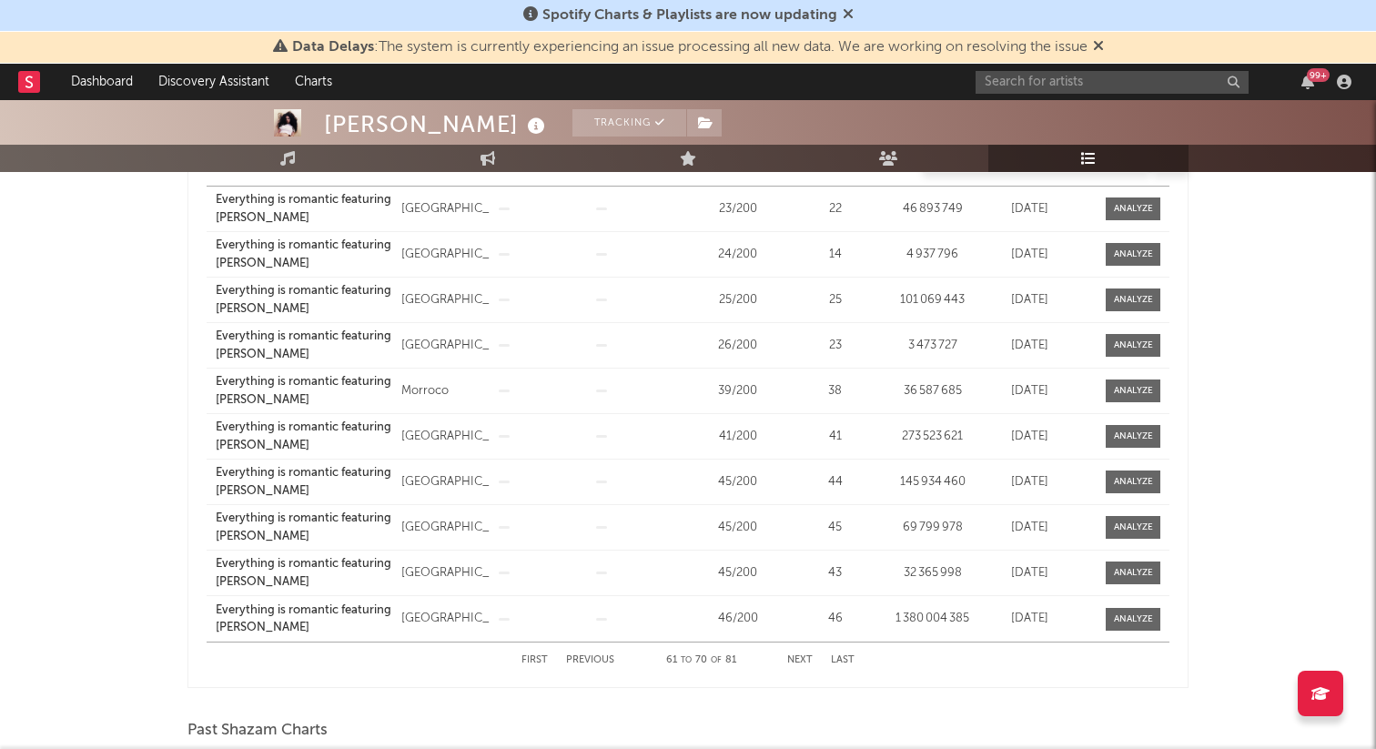
click at [592, 656] on button "Previous" at bounding box center [590, 660] width 48 height 10
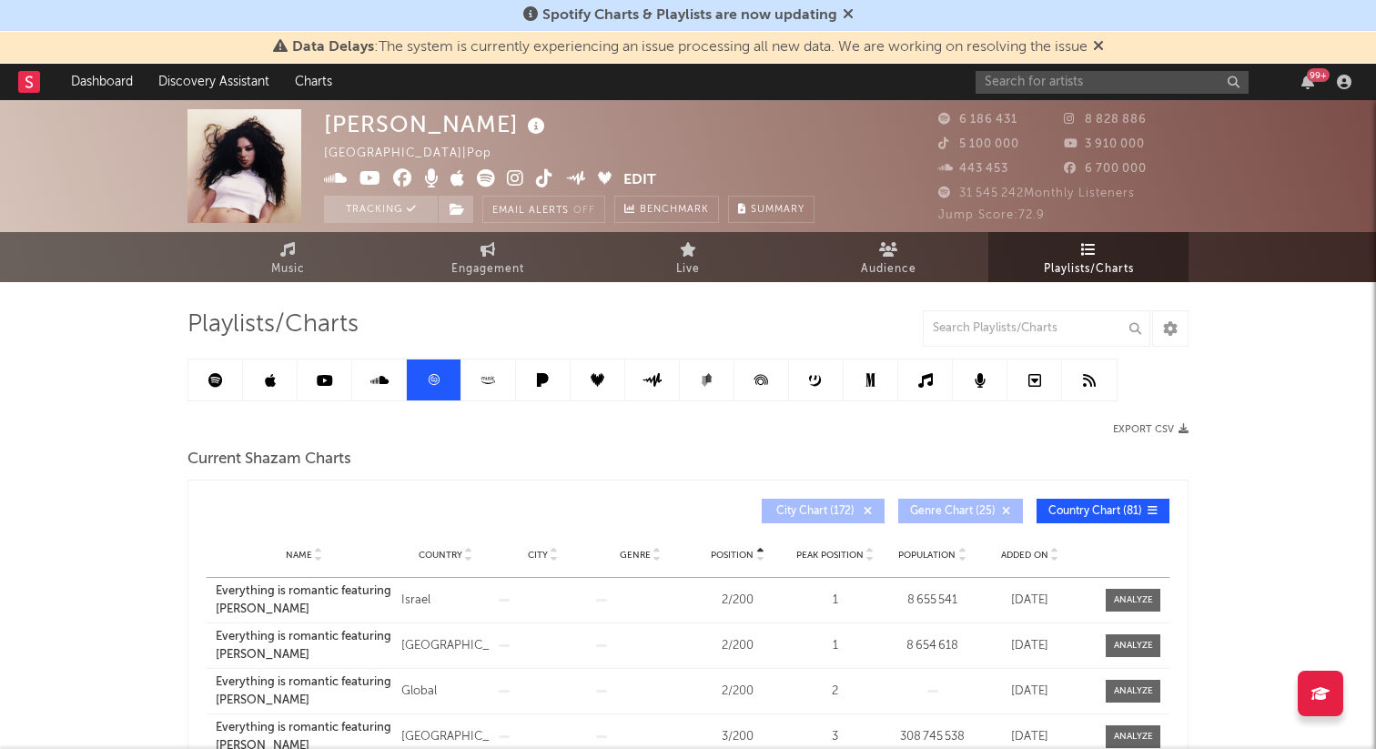
drag, startPoint x: 219, startPoint y: 375, endPoint x: 651, endPoint y: 414, distance: 433.1
click at [219, 375] on icon at bounding box center [215, 380] width 15 height 15
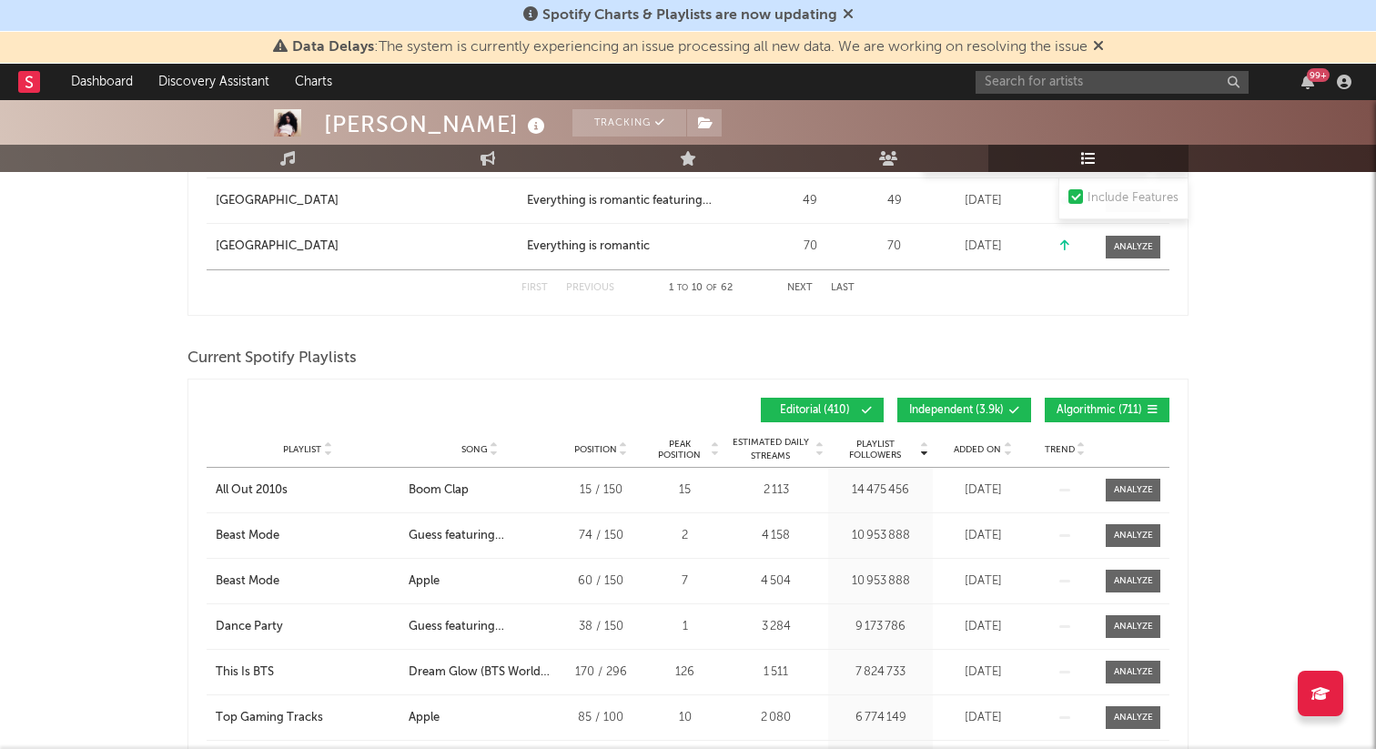
scroll to position [1435, 0]
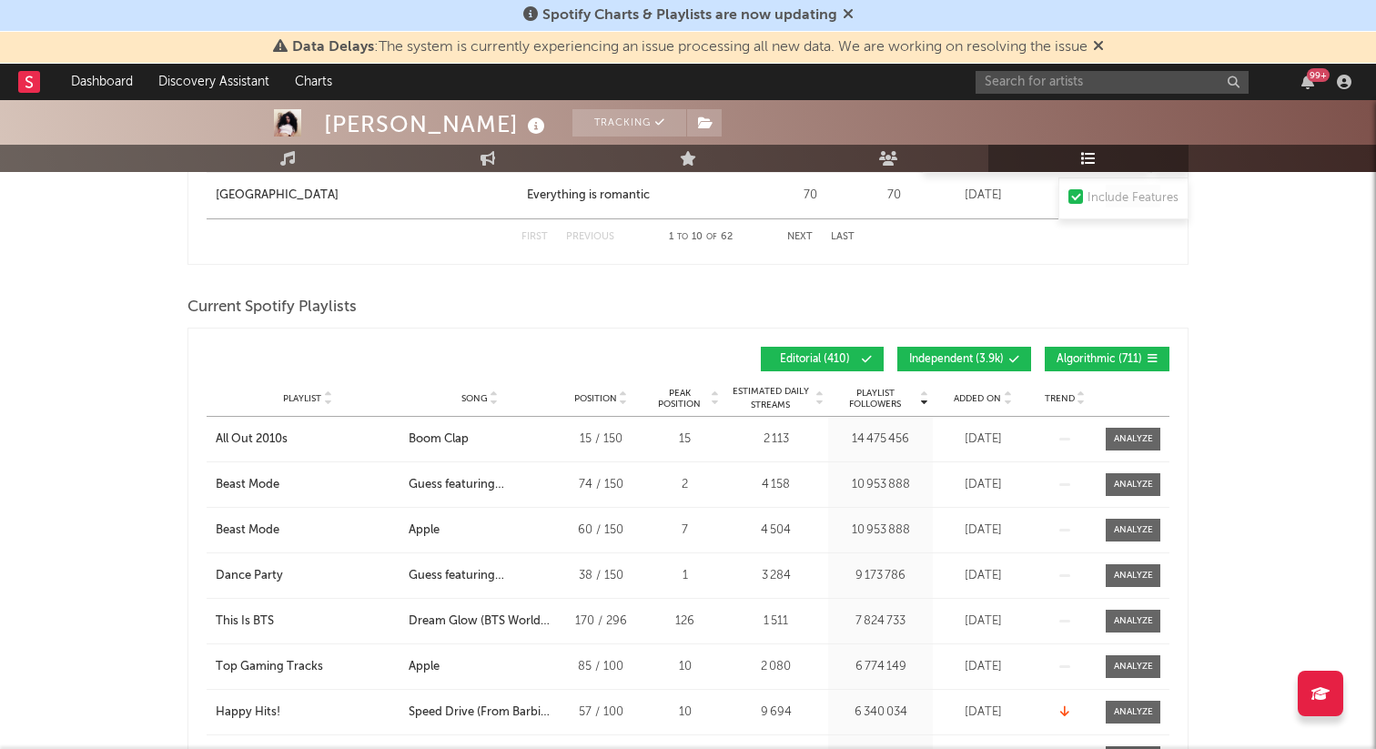
click at [981, 356] on span "Independent ( 3.9k )" at bounding box center [956, 359] width 95 height 11
click at [1086, 356] on span "Algorithmic ( 711 )" at bounding box center [1099, 359] width 86 height 11
click at [296, 389] on div "Playlist City Song Position Peak Position Estimated Daily Streams Playlist Foll…" at bounding box center [688, 398] width 963 height 36
click at [306, 395] on span "Playlist" at bounding box center [302, 398] width 38 height 11
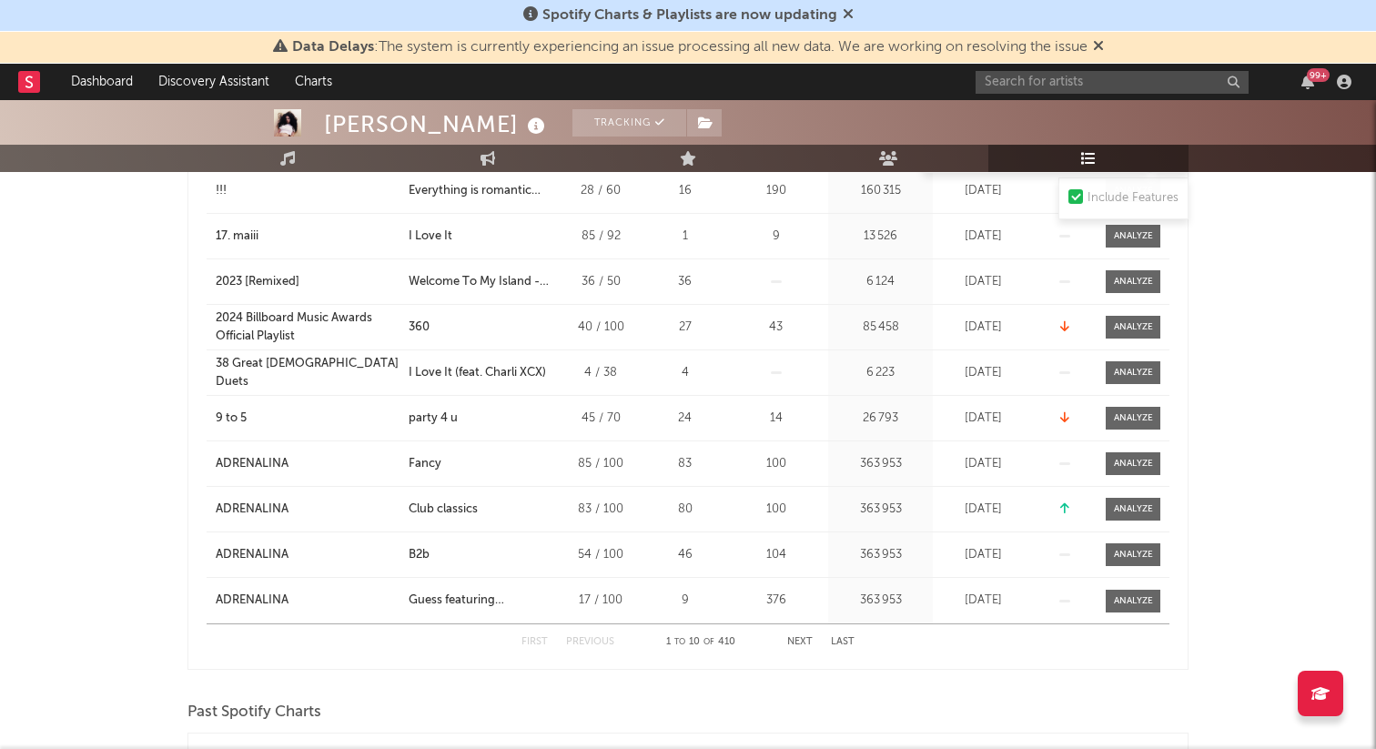
scroll to position [1697, 0]
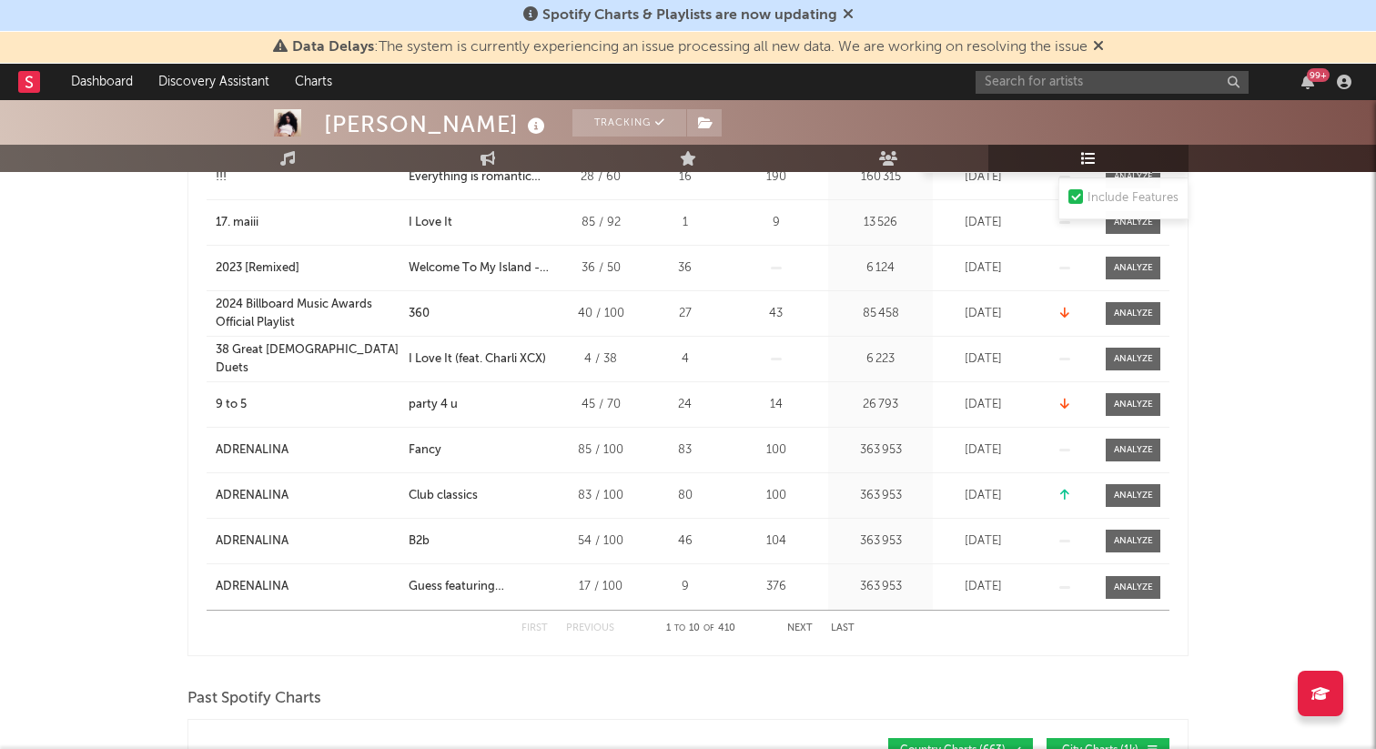
click at [802, 630] on button "Next" at bounding box center [799, 628] width 25 height 10
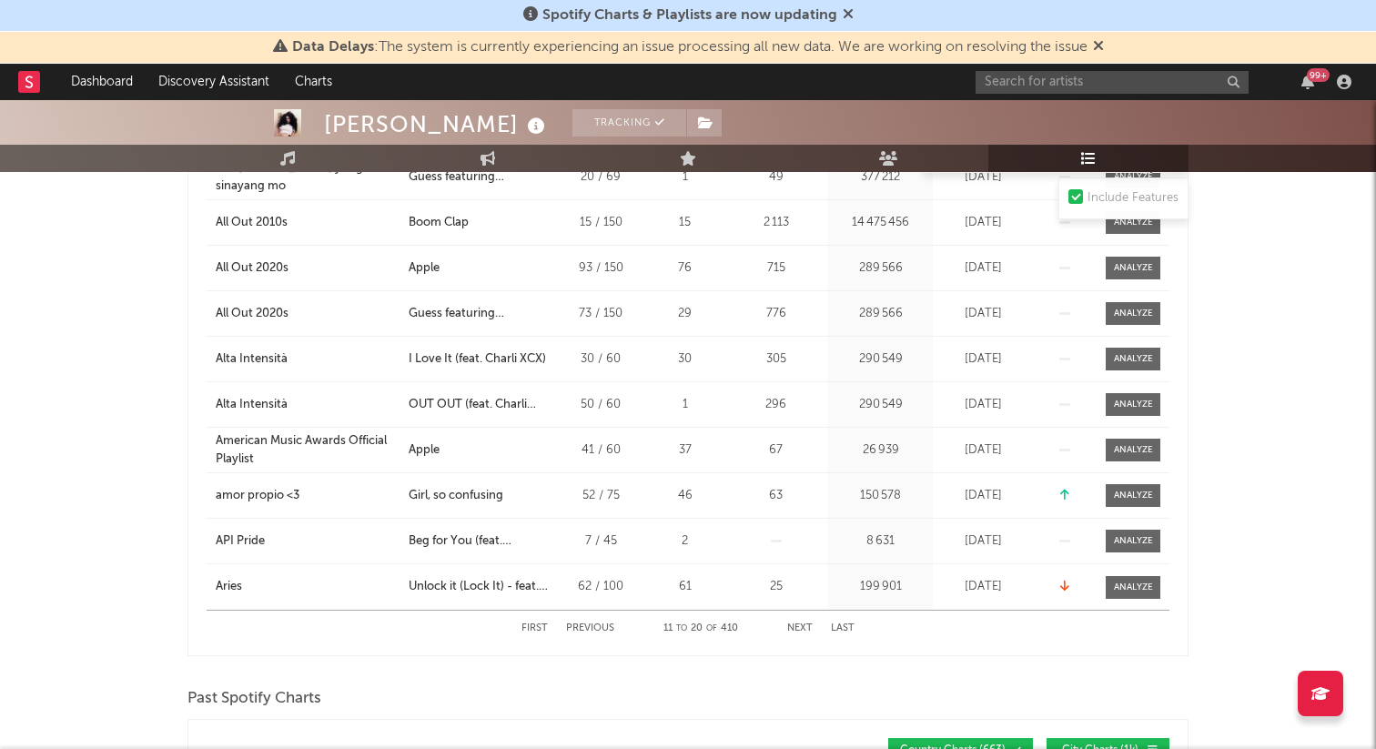
click at [802, 630] on button "Next" at bounding box center [799, 628] width 25 height 10
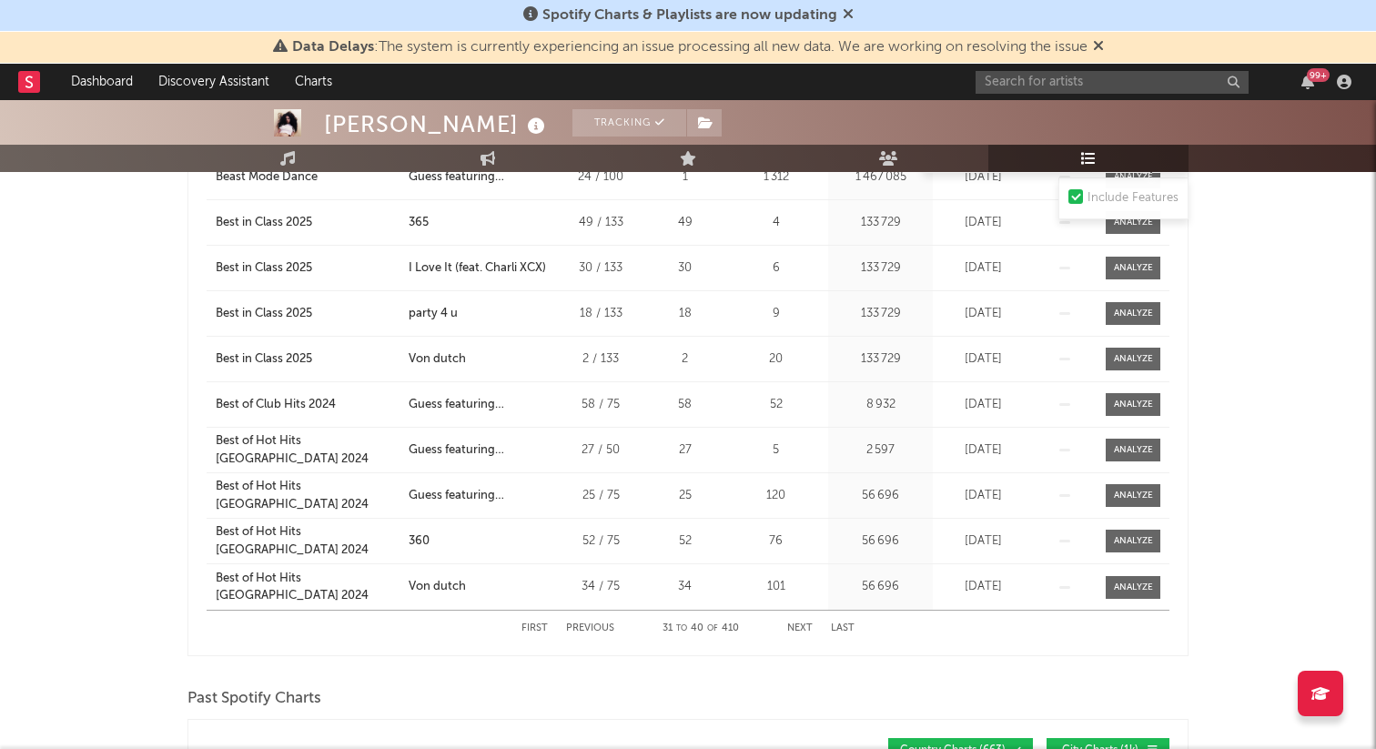
click at [802, 630] on button "Next" at bounding box center [799, 628] width 25 height 10
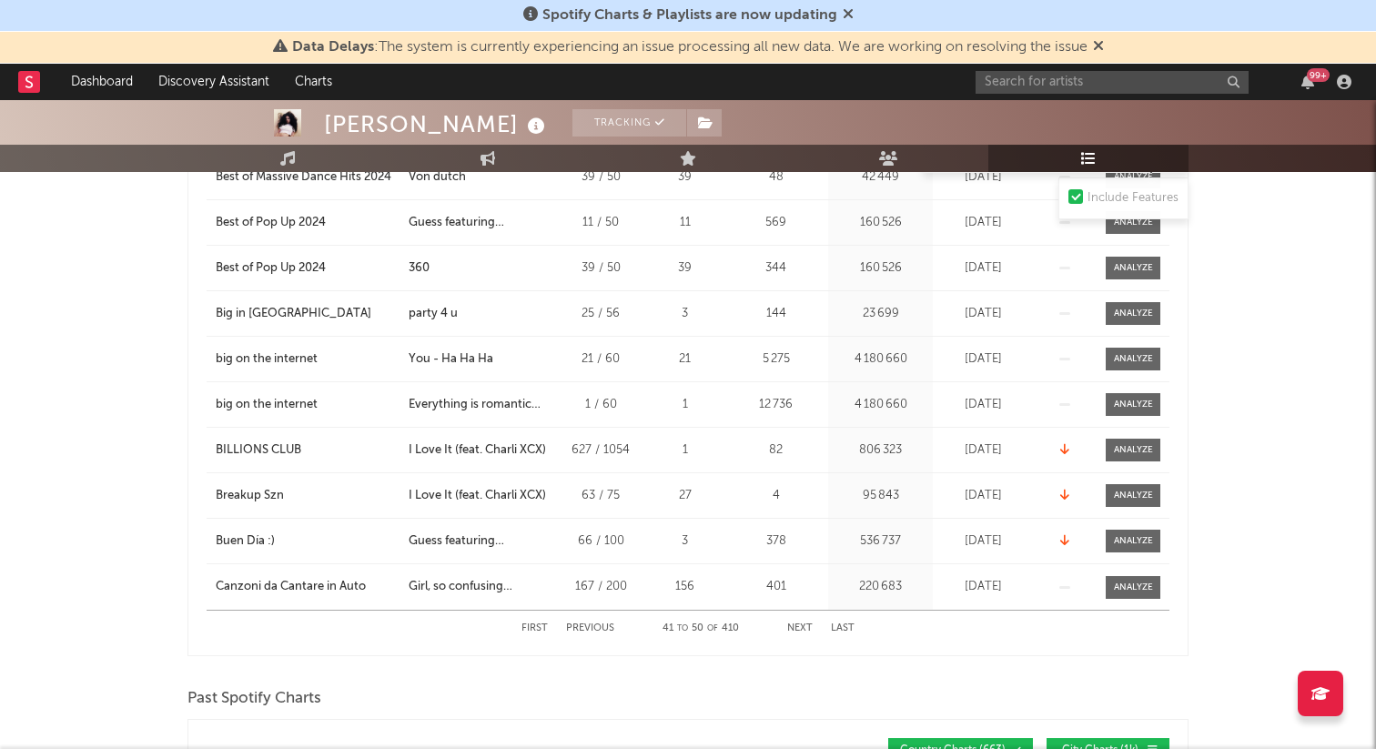
click at [802, 630] on button "Next" at bounding box center [799, 628] width 25 height 10
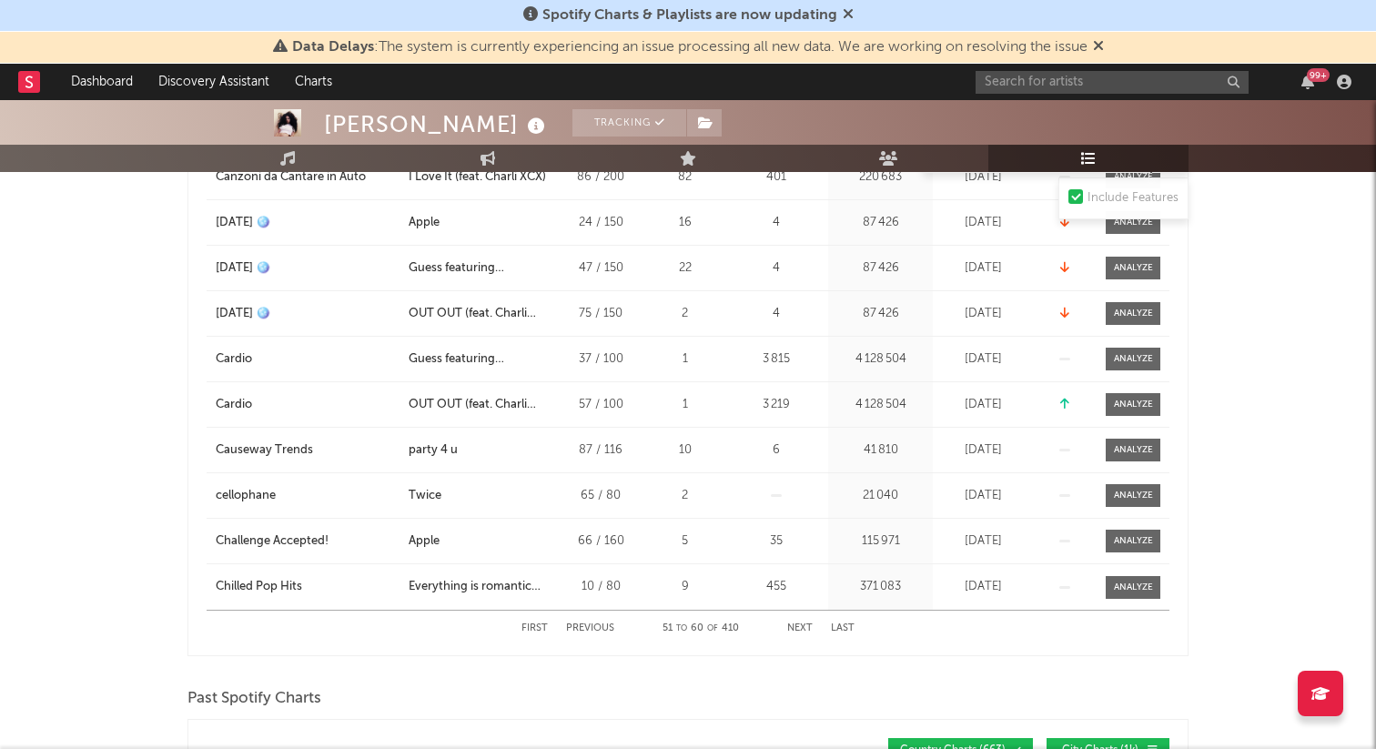
click at [802, 630] on button "Next" at bounding box center [799, 628] width 25 height 10
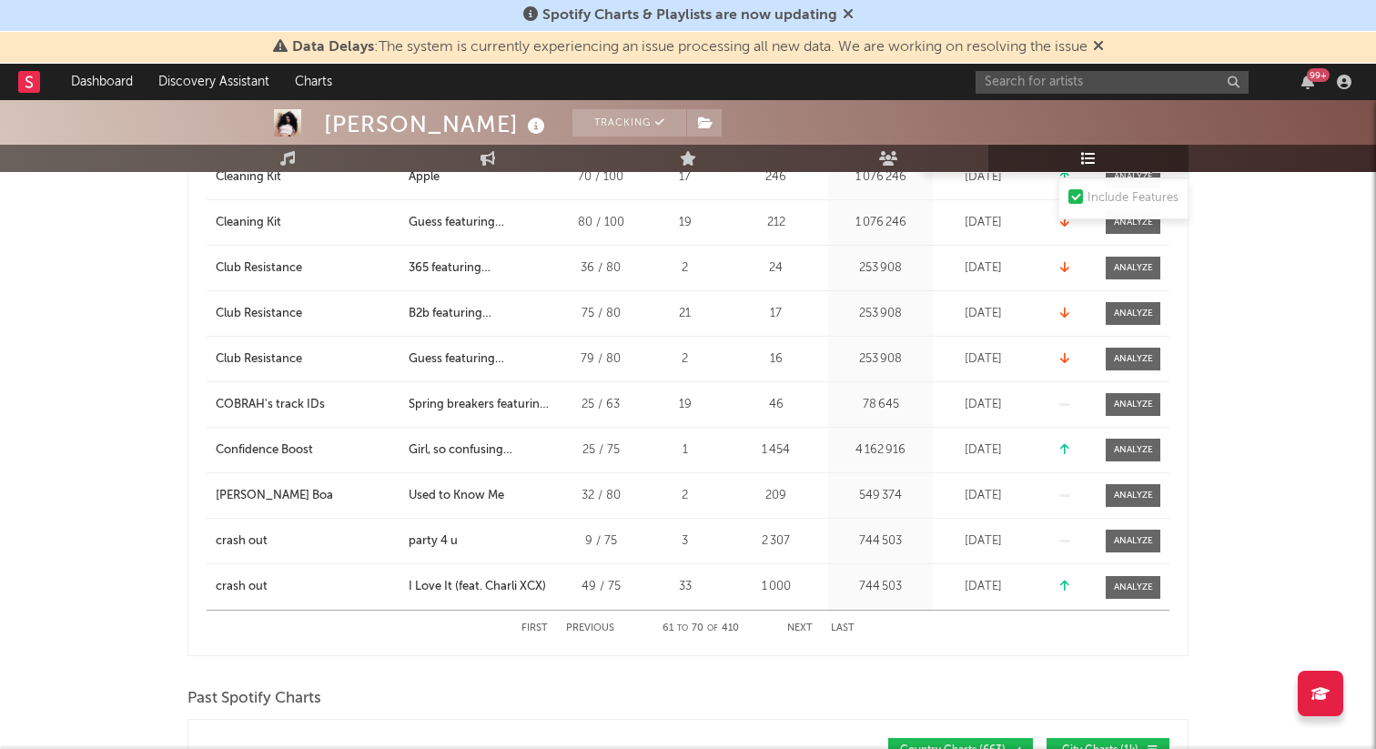
click at [802, 630] on button "Next" at bounding box center [799, 628] width 25 height 10
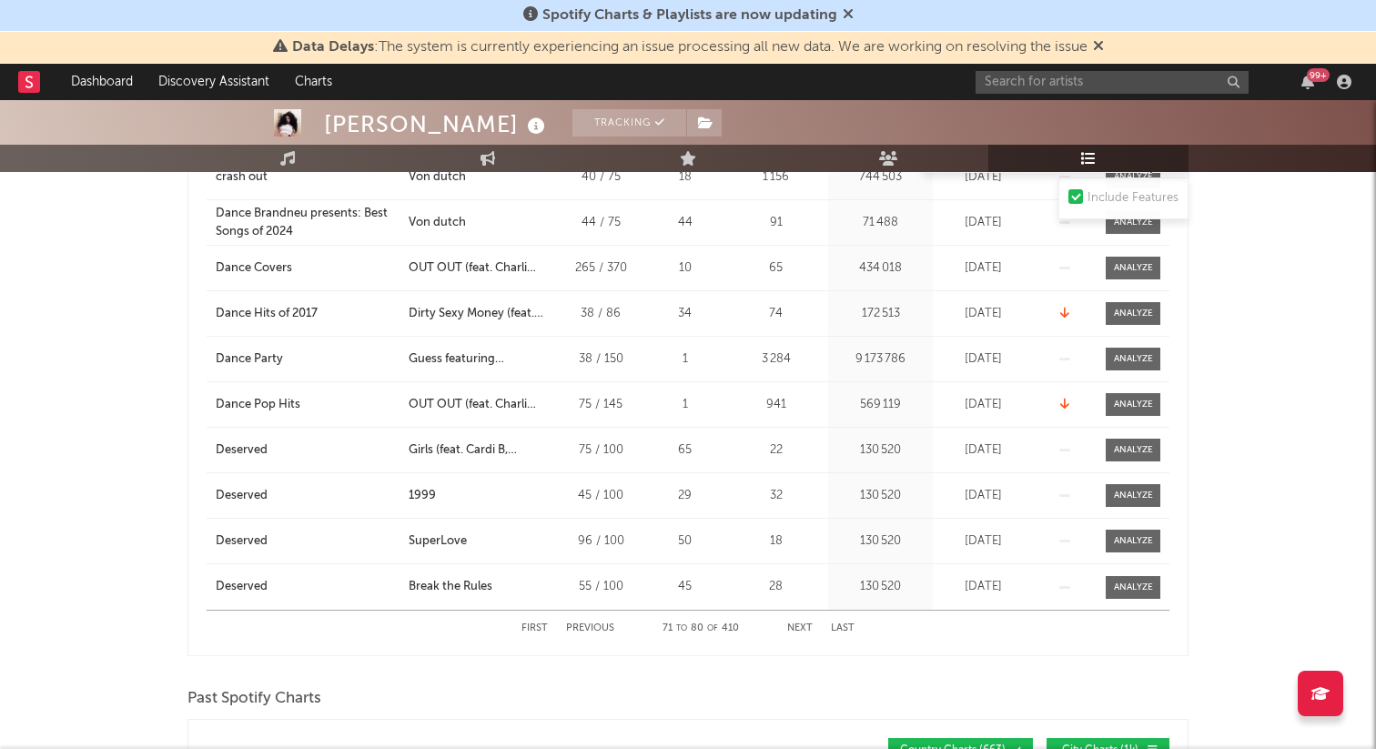
click at [802, 630] on button "Next" at bounding box center [799, 628] width 25 height 10
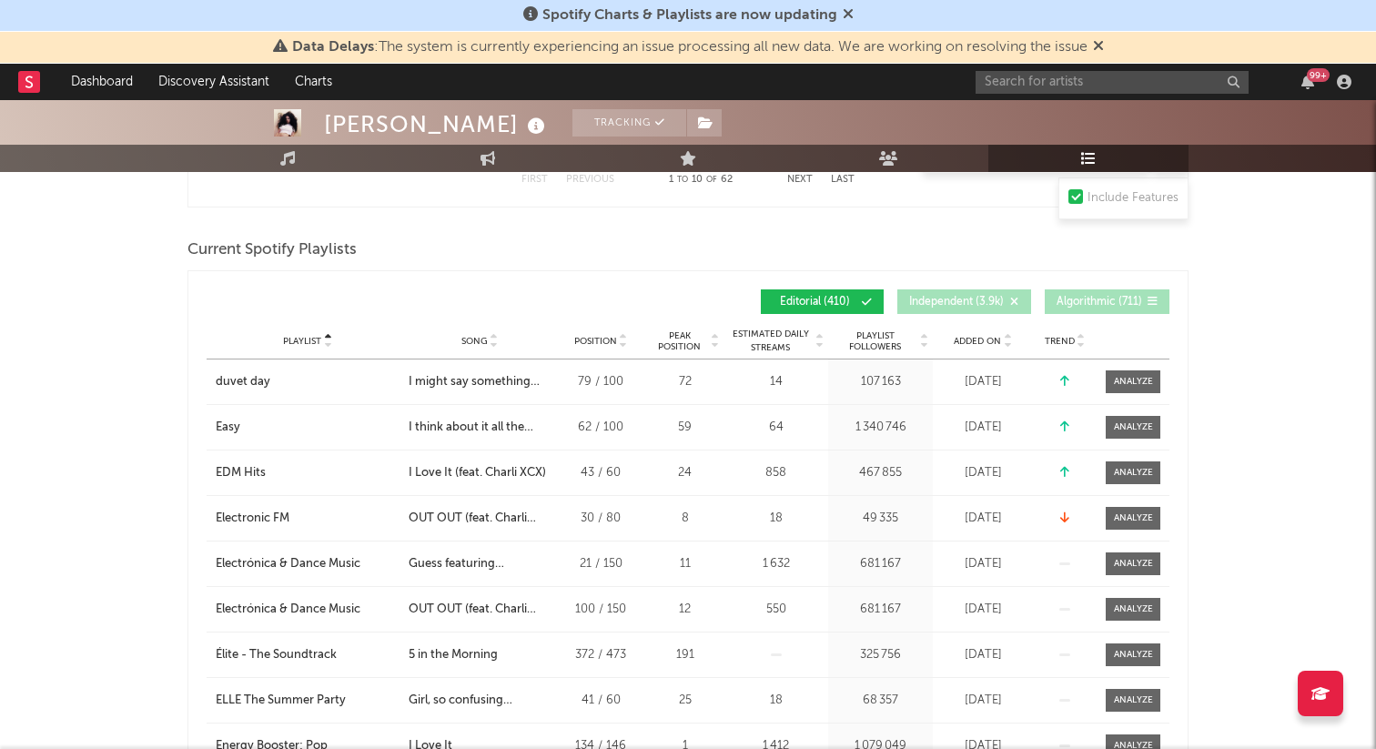
scroll to position [1493, 0]
click at [469, 343] on span "Song" at bounding box center [474, 340] width 26 height 11
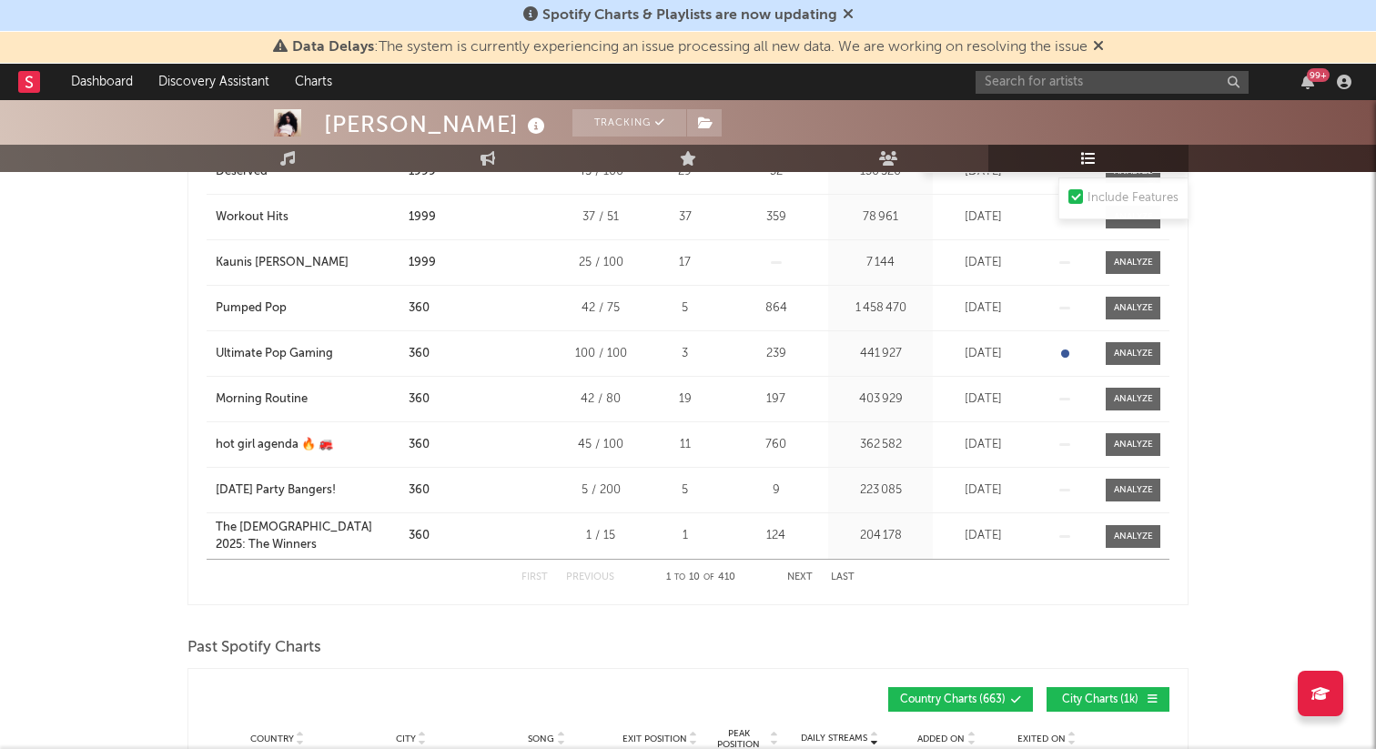
scroll to position [1779, 0]
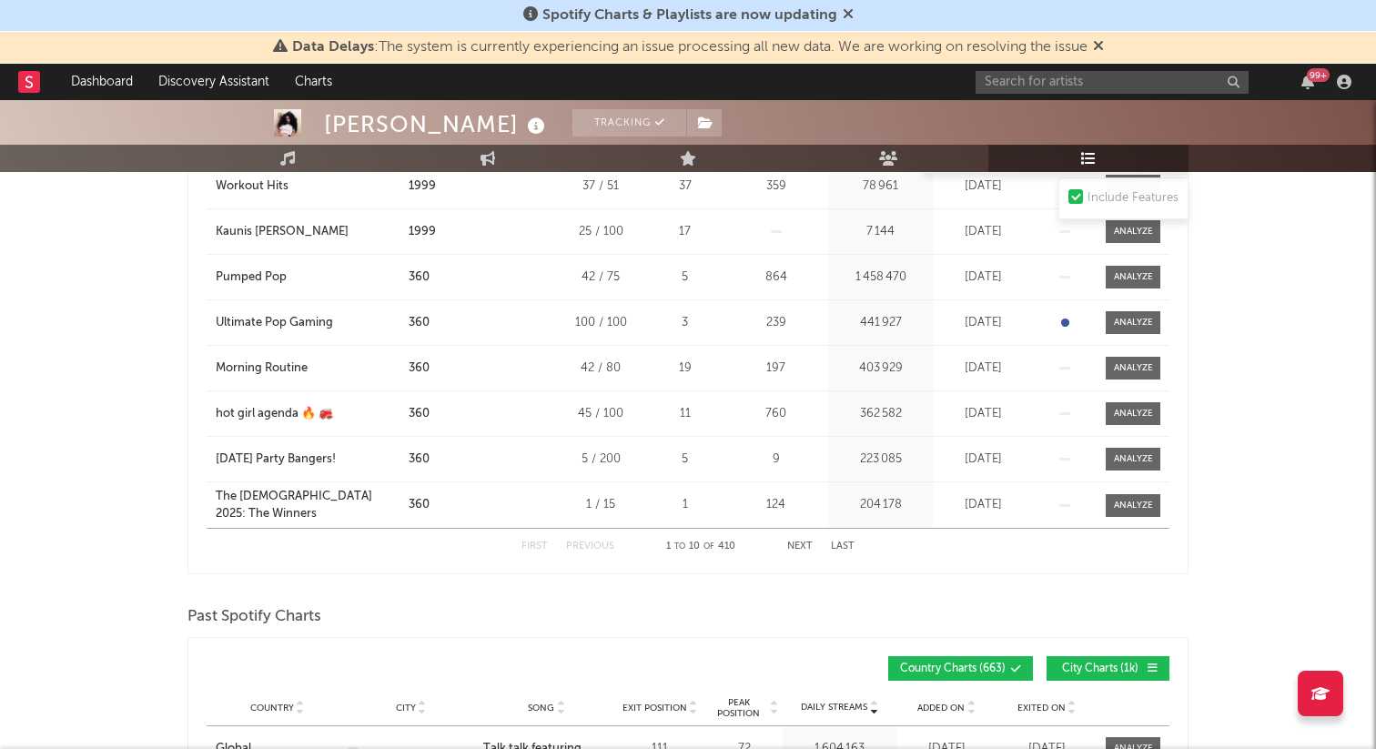
click at [803, 543] on button "Next" at bounding box center [799, 546] width 25 height 10
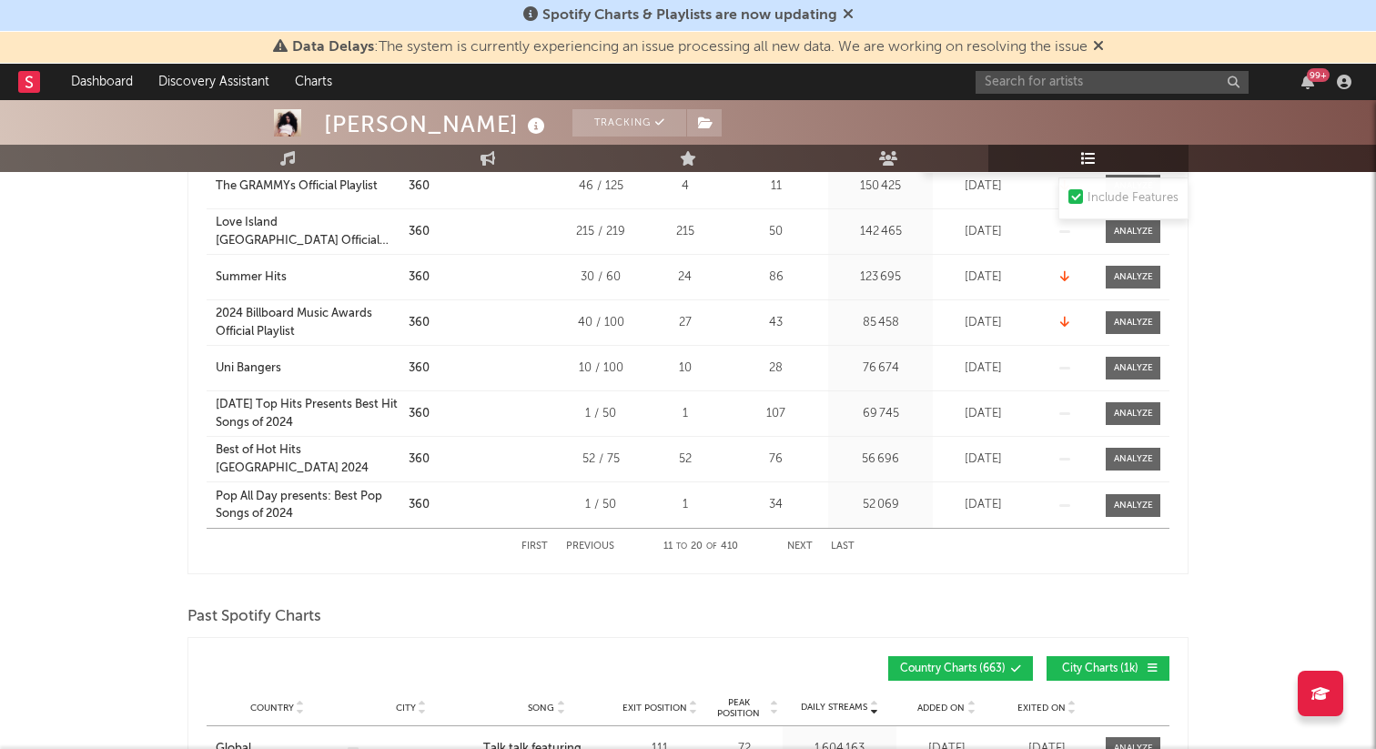
click at [803, 543] on button "Next" at bounding box center [799, 546] width 25 height 10
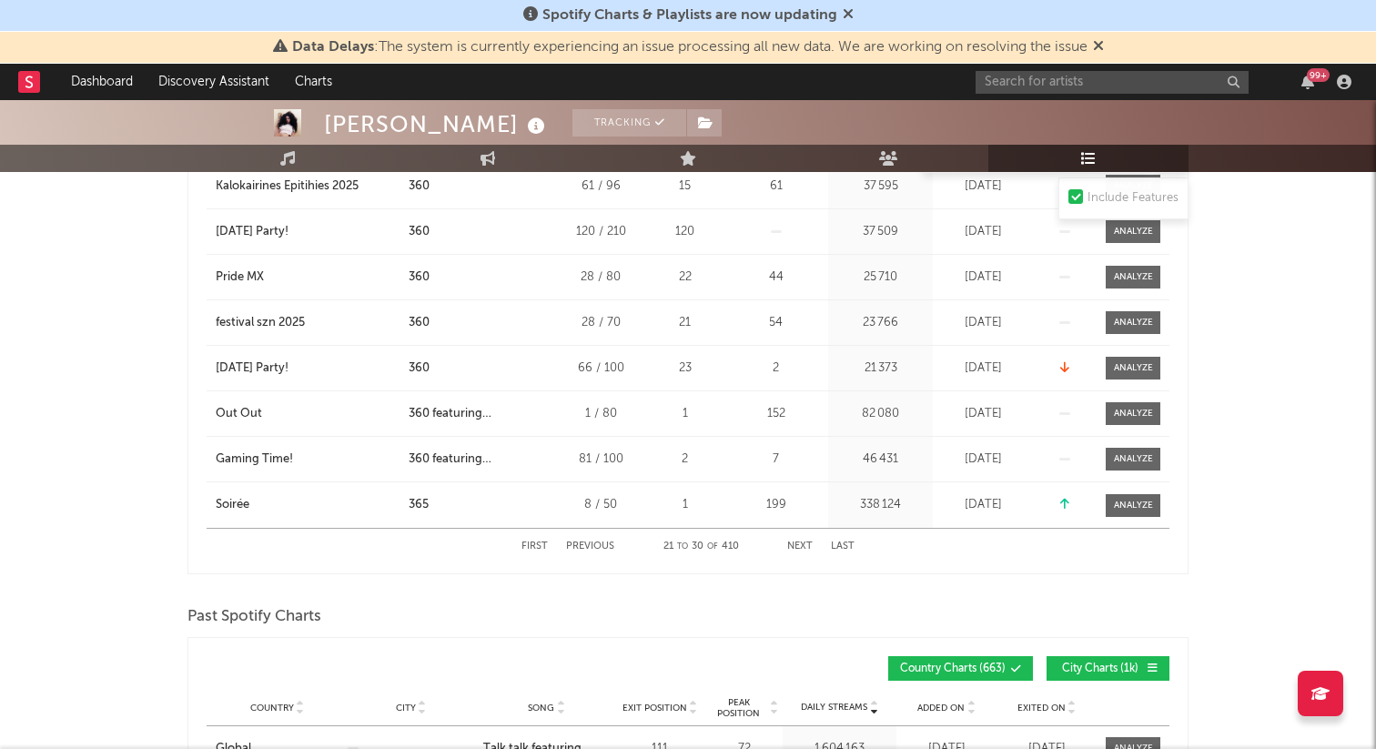
click at [803, 543] on button "Next" at bounding box center [799, 546] width 25 height 10
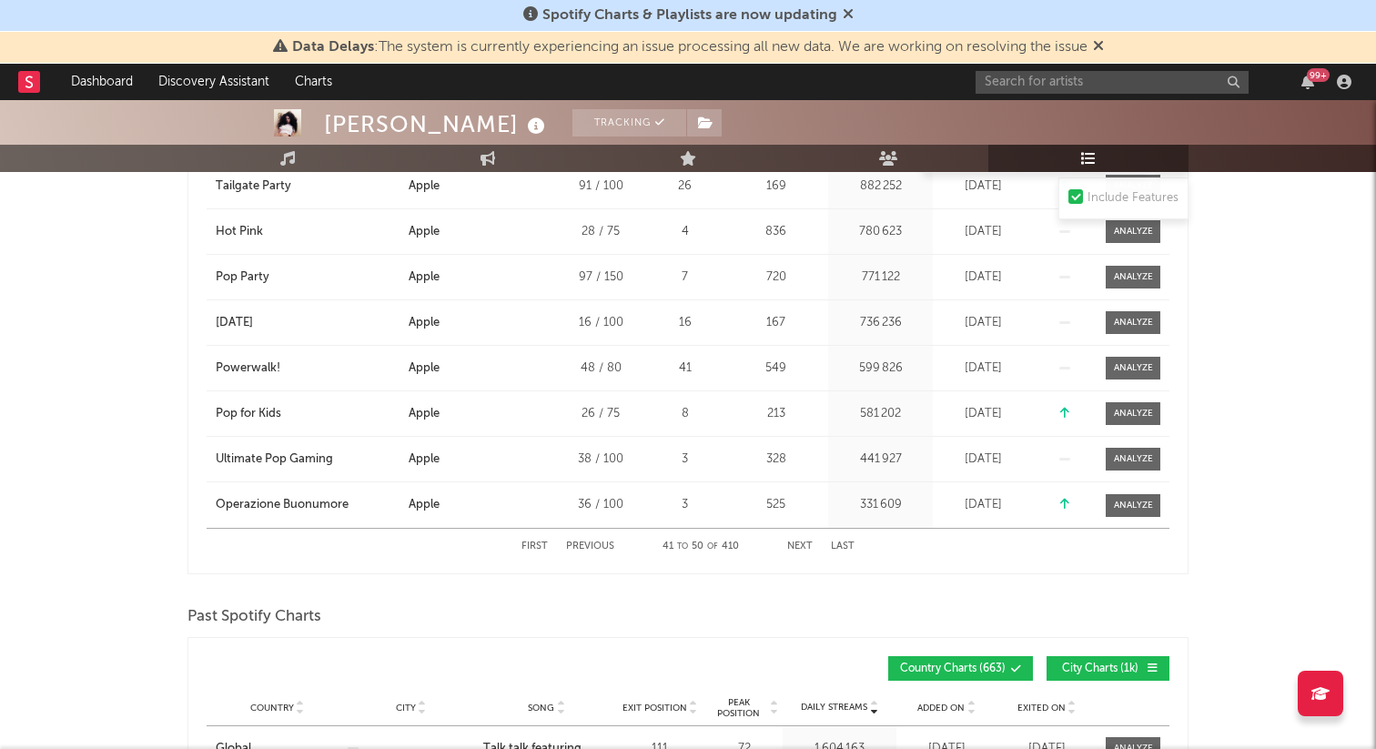
click at [803, 543] on button "Next" at bounding box center [799, 546] width 25 height 10
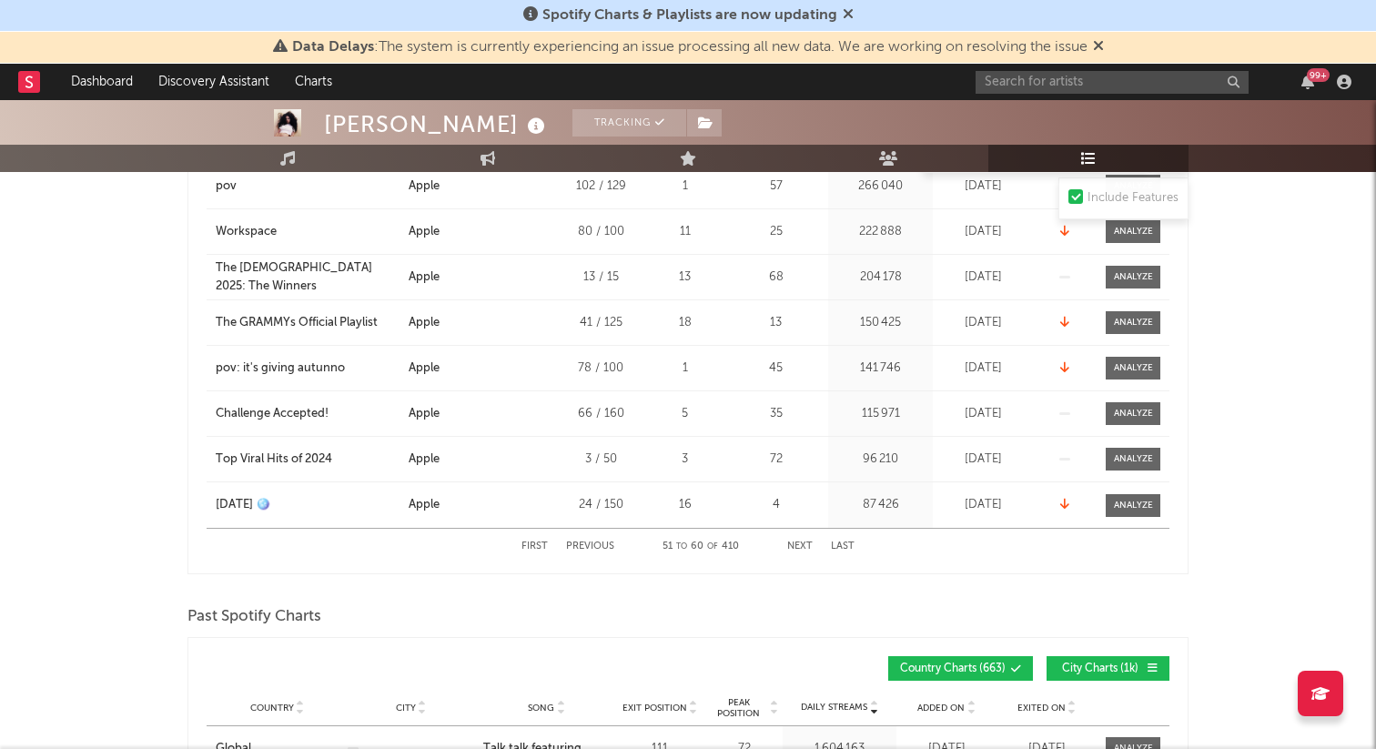
click at [803, 543] on button "Next" at bounding box center [799, 546] width 25 height 10
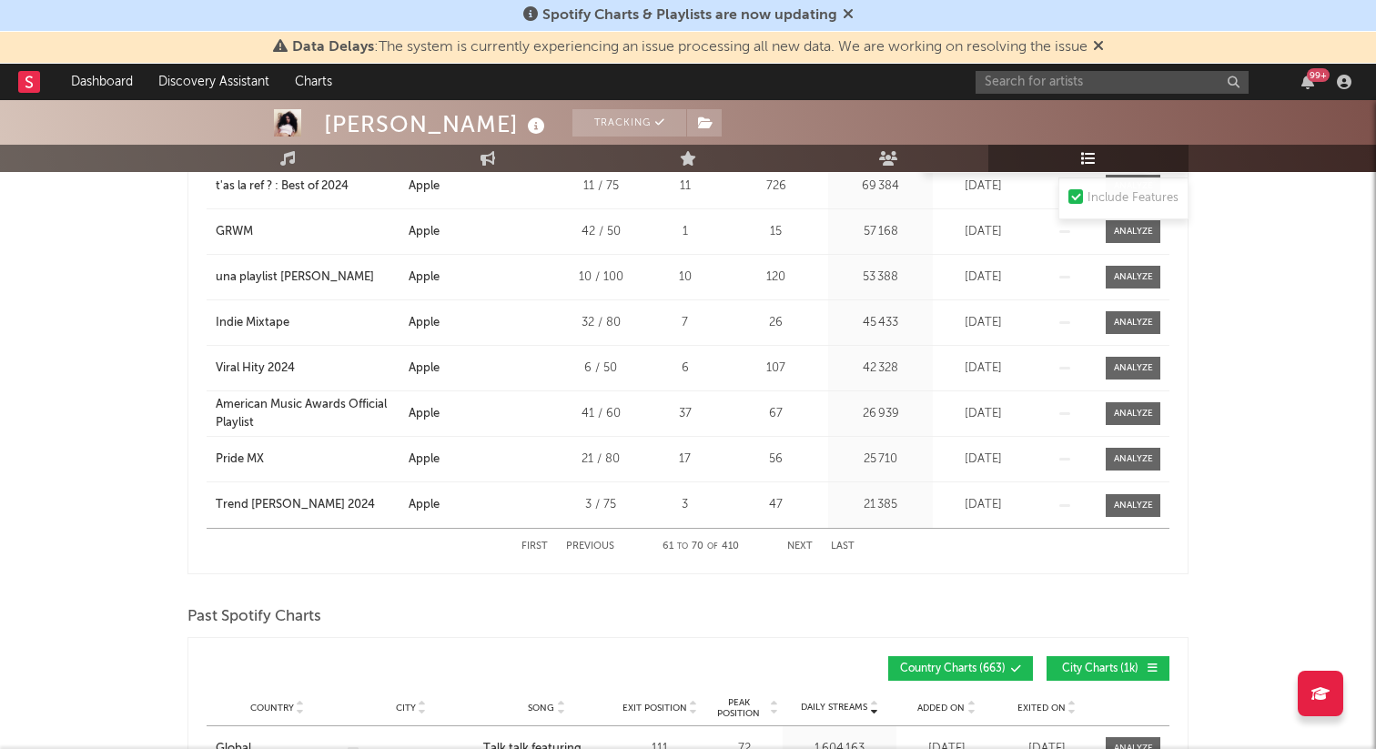
click at [803, 543] on button "Next" at bounding box center [799, 546] width 25 height 10
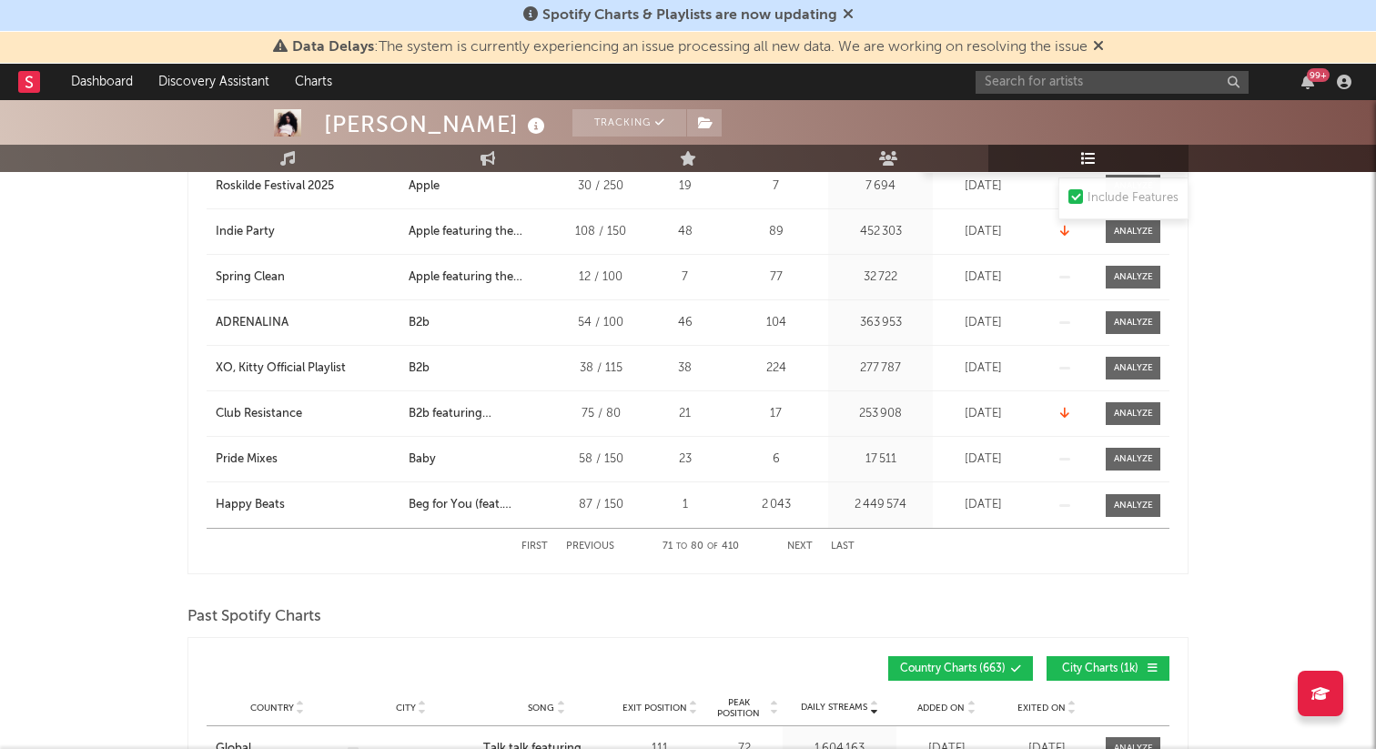
click at [803, 543] on button "Next" at bounding box center [799, 546] width 25 height 10
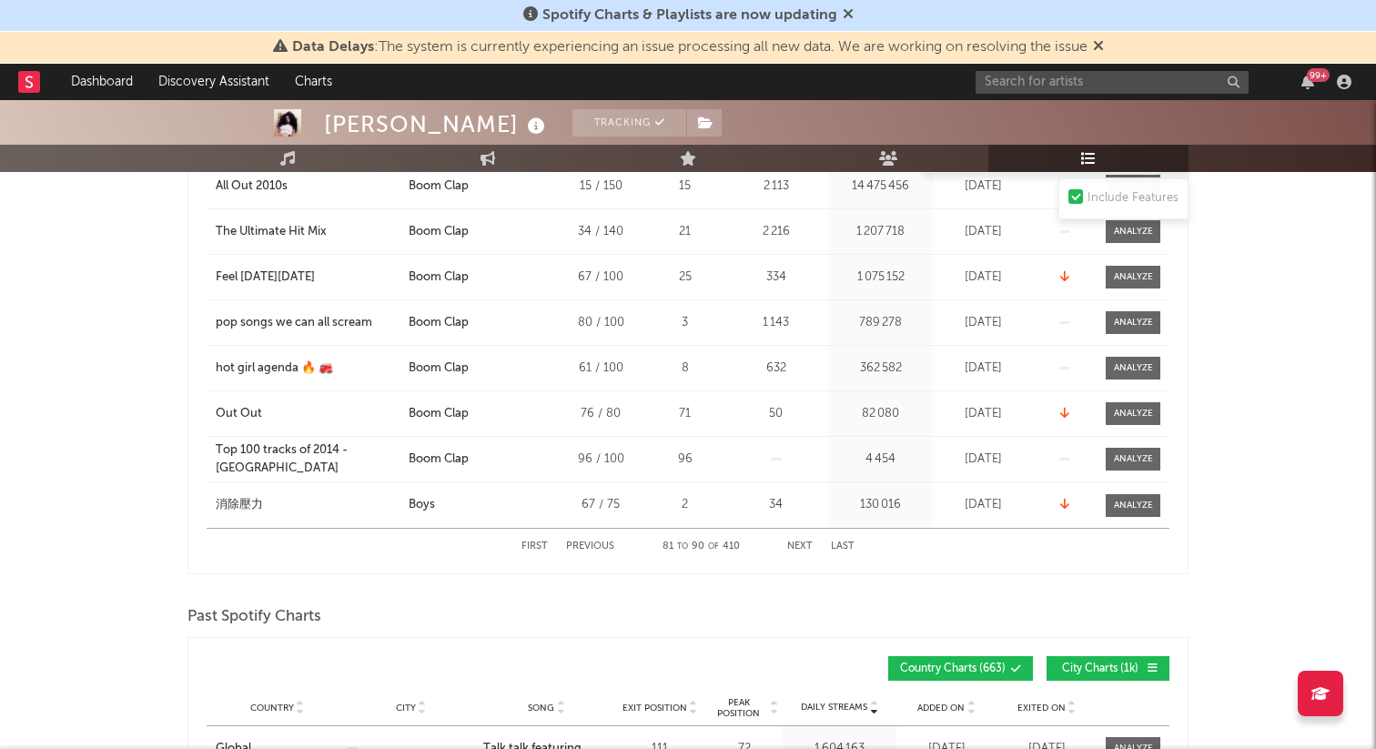
click at [803, 543] on button "Next" at bounding box center [799, 546] width 25 height 10
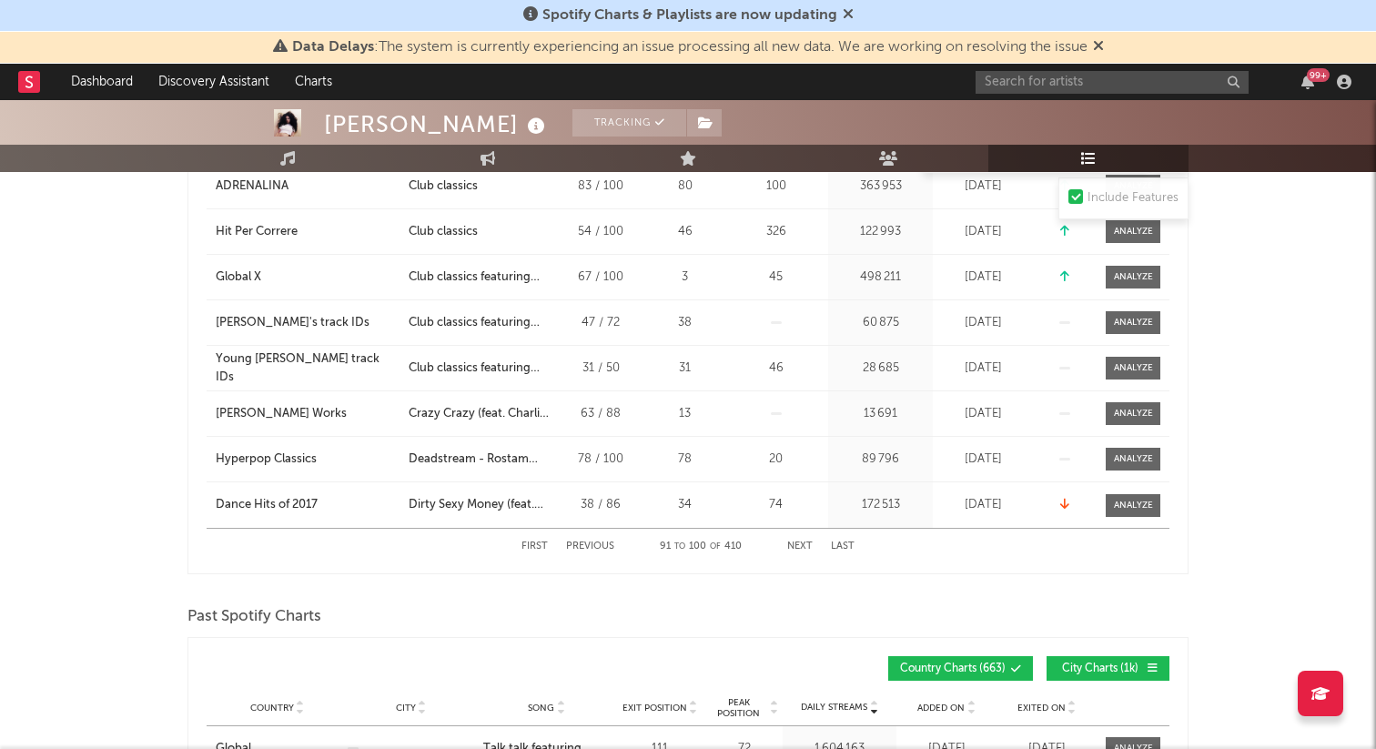
click at [803, 543] on button "Next" at bounding box center [799, 546] width 25 height 10
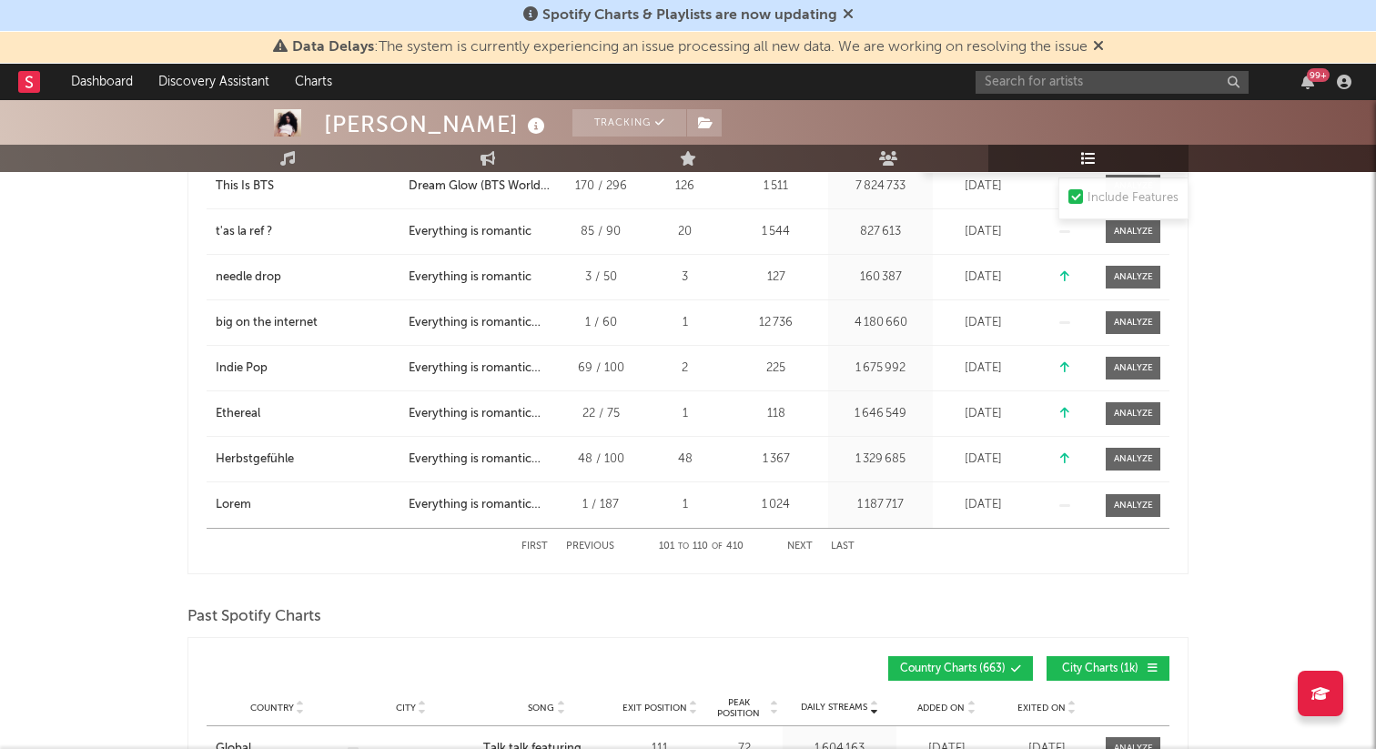
click at [803, 543] on button "Next" at bounding box center [799, 546] width 25 height 10
click at [575, 548] on button "Previous" at bounding box center [590, 546] width 48 height 10
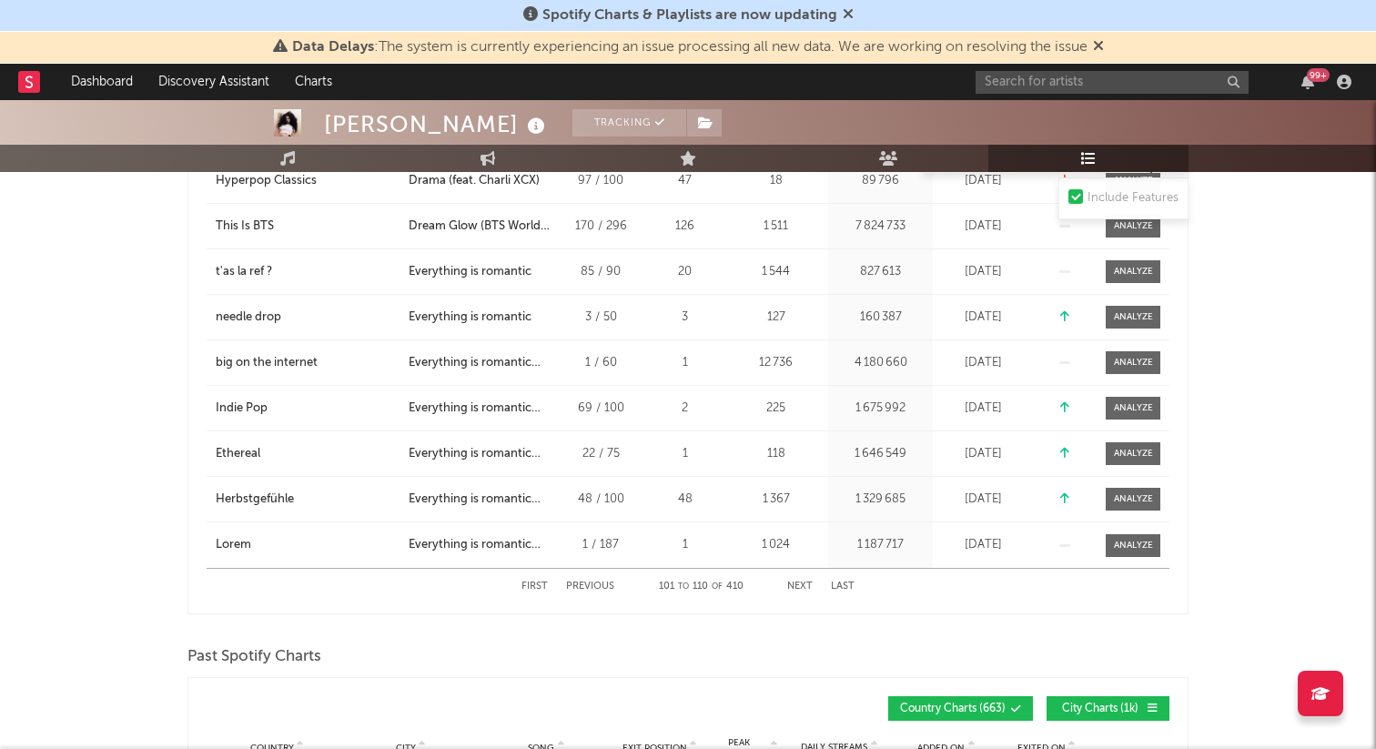
scroll to position [1742, 0]
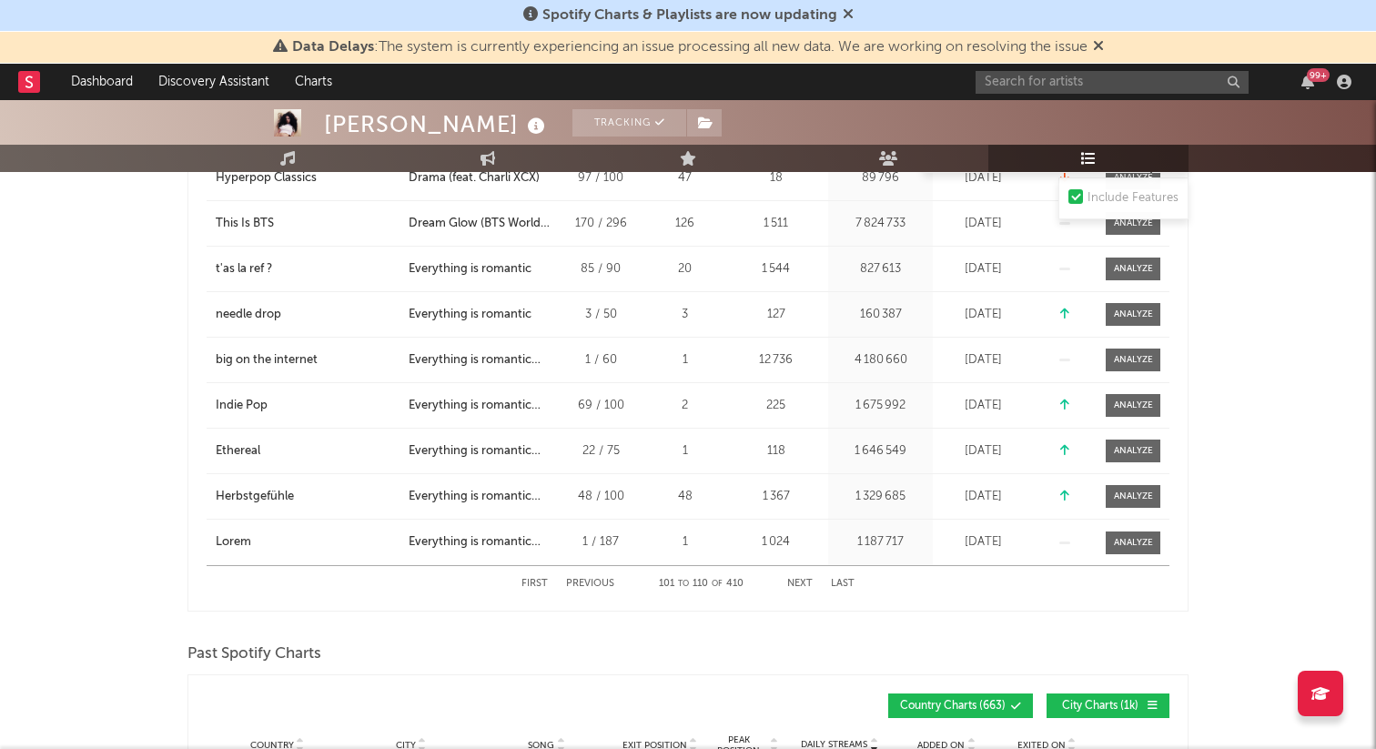
click at [800, 581] on button "Next" at bounding box center [799, 584] width 25 height 10
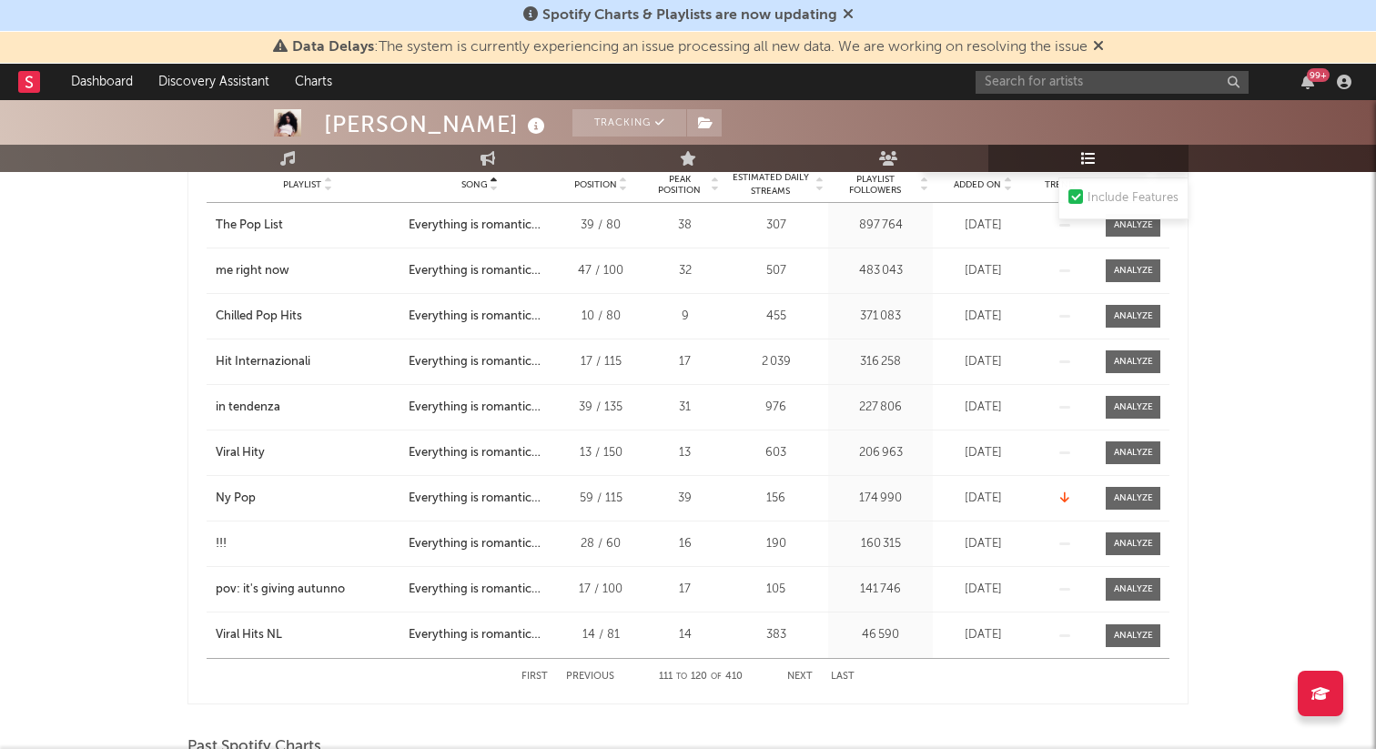
scroll to position [1650, 0]
